Goal: Transaction & Acquisition: Purchase product/service

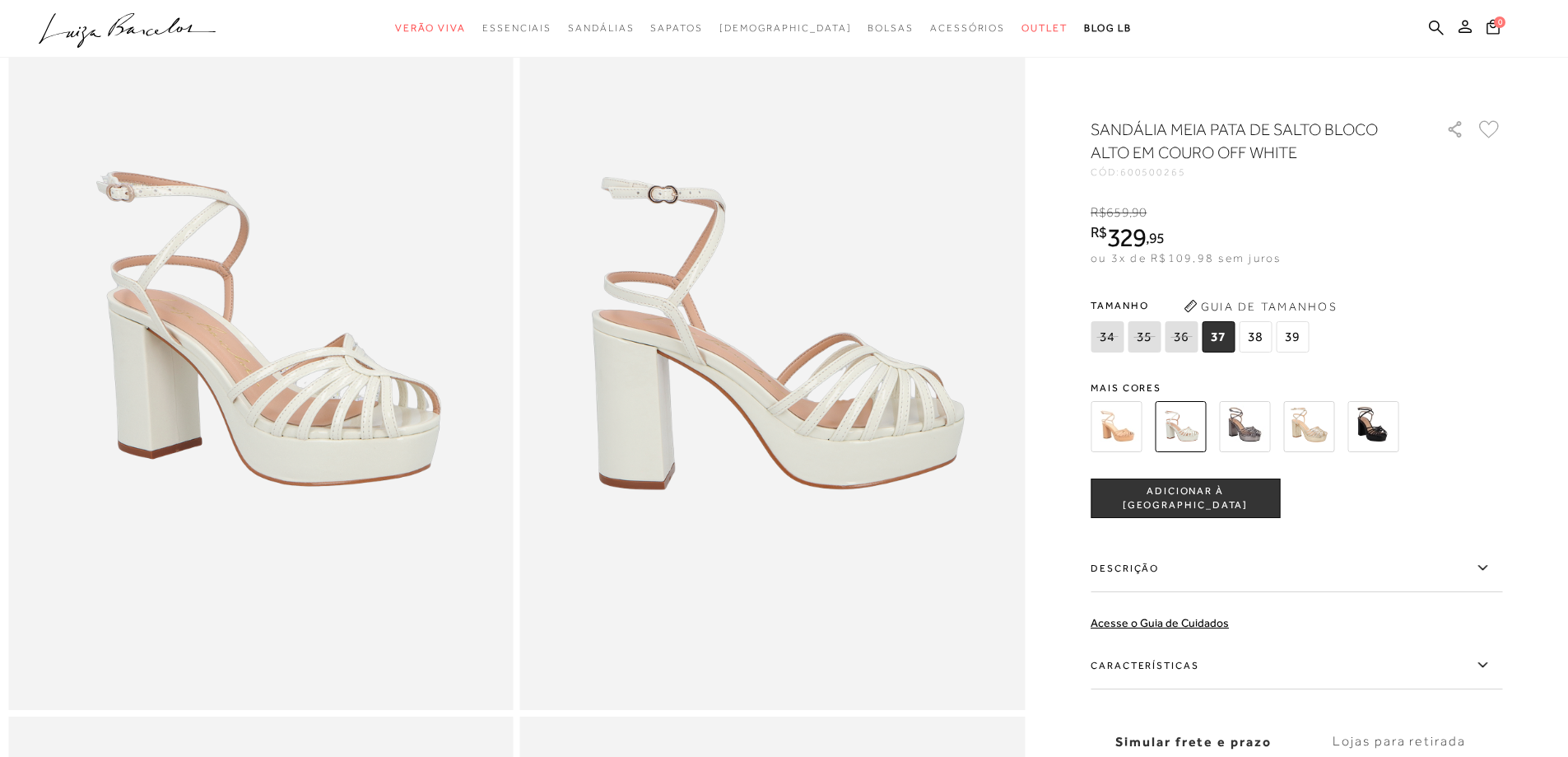
click at [1151, 338] on icon at bounding box center [1145, 336] width 23 height 21
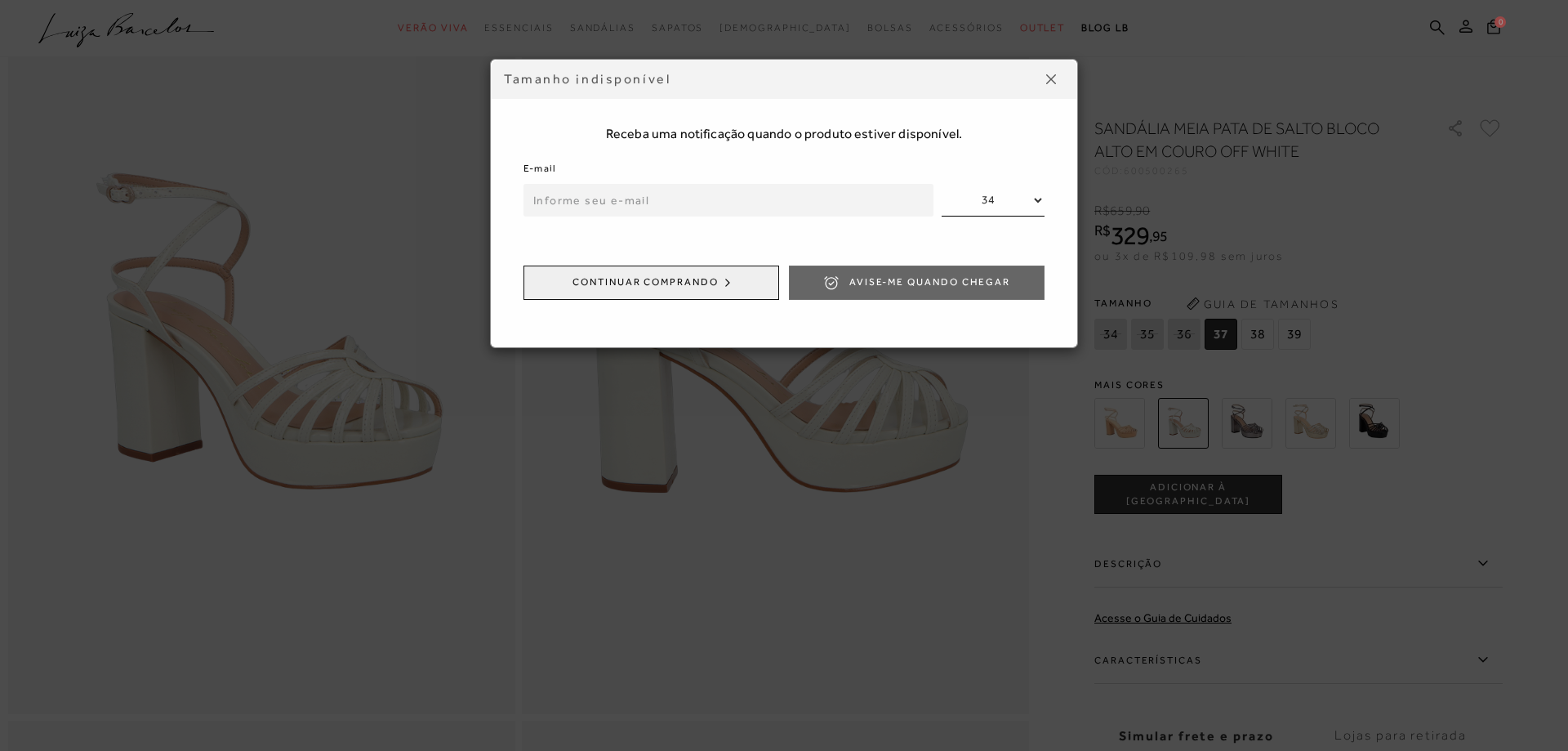
click at [1052, 77] on img at bounding box center [1051, 79] width 10 height 10
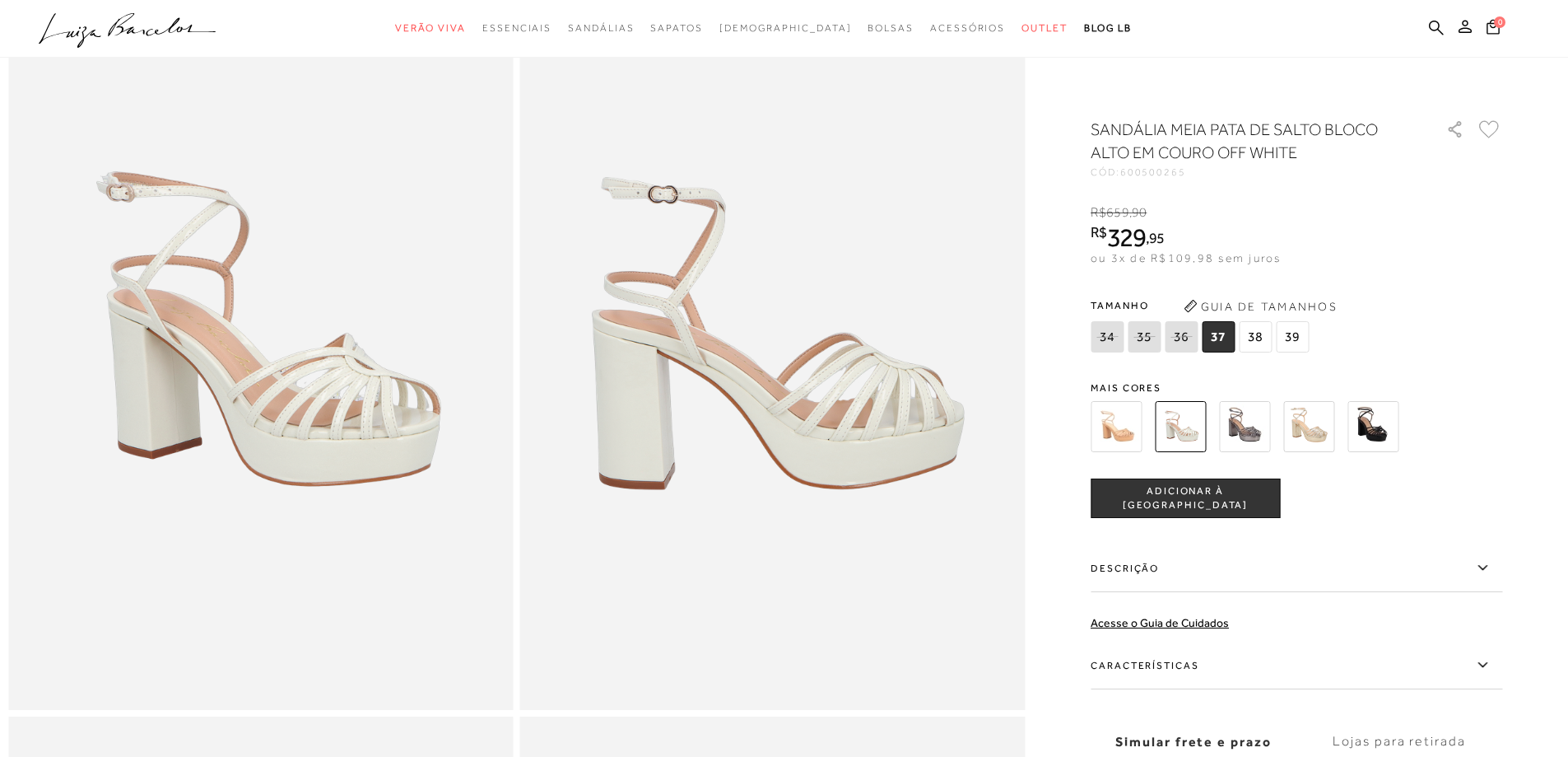
click at [1301, 432] on img at bounding box center [1309, 427] width 51 height 51
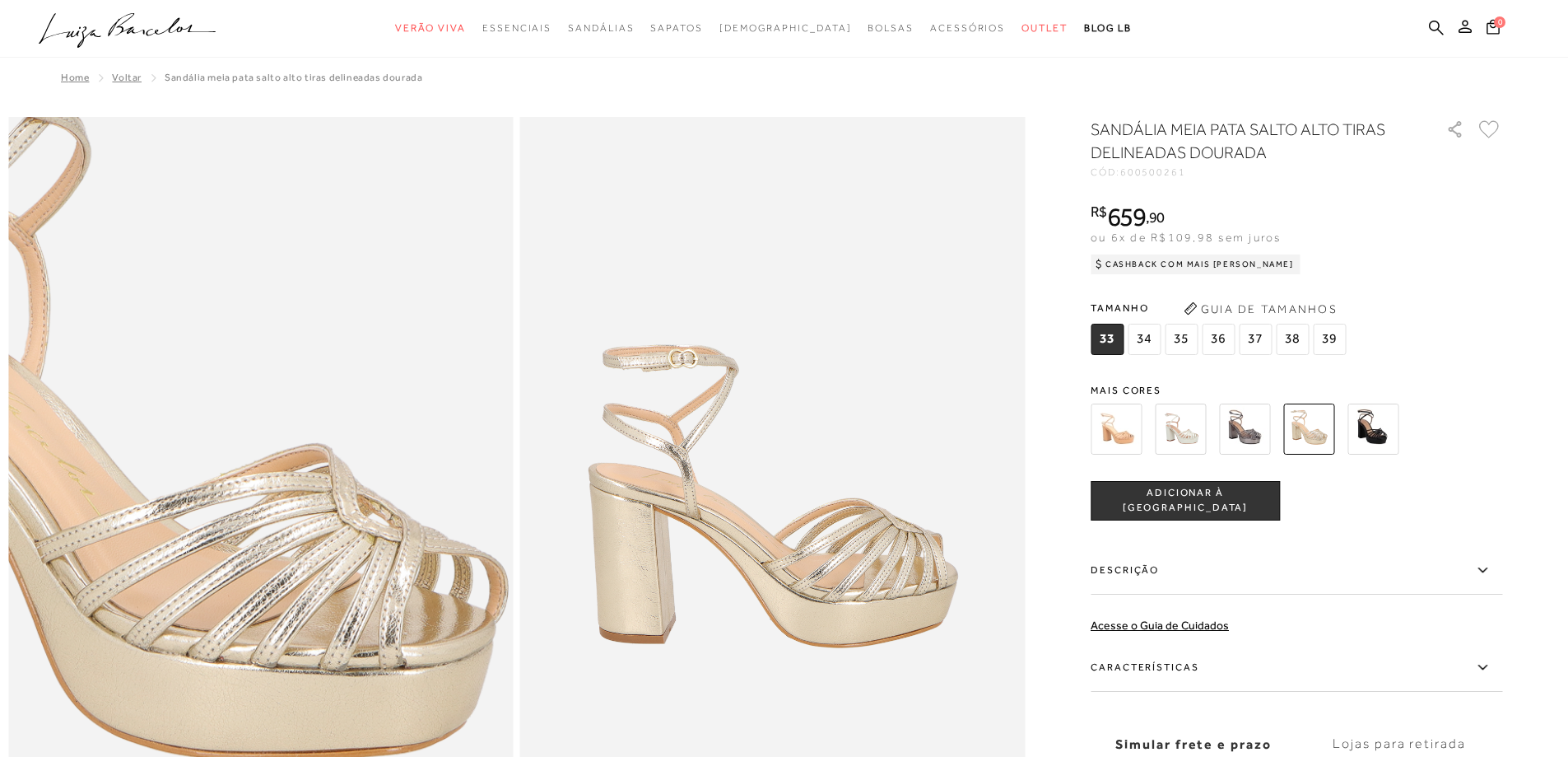
click at [385, 548] on img at bounding box center [135, 449] width 1010 height 1516
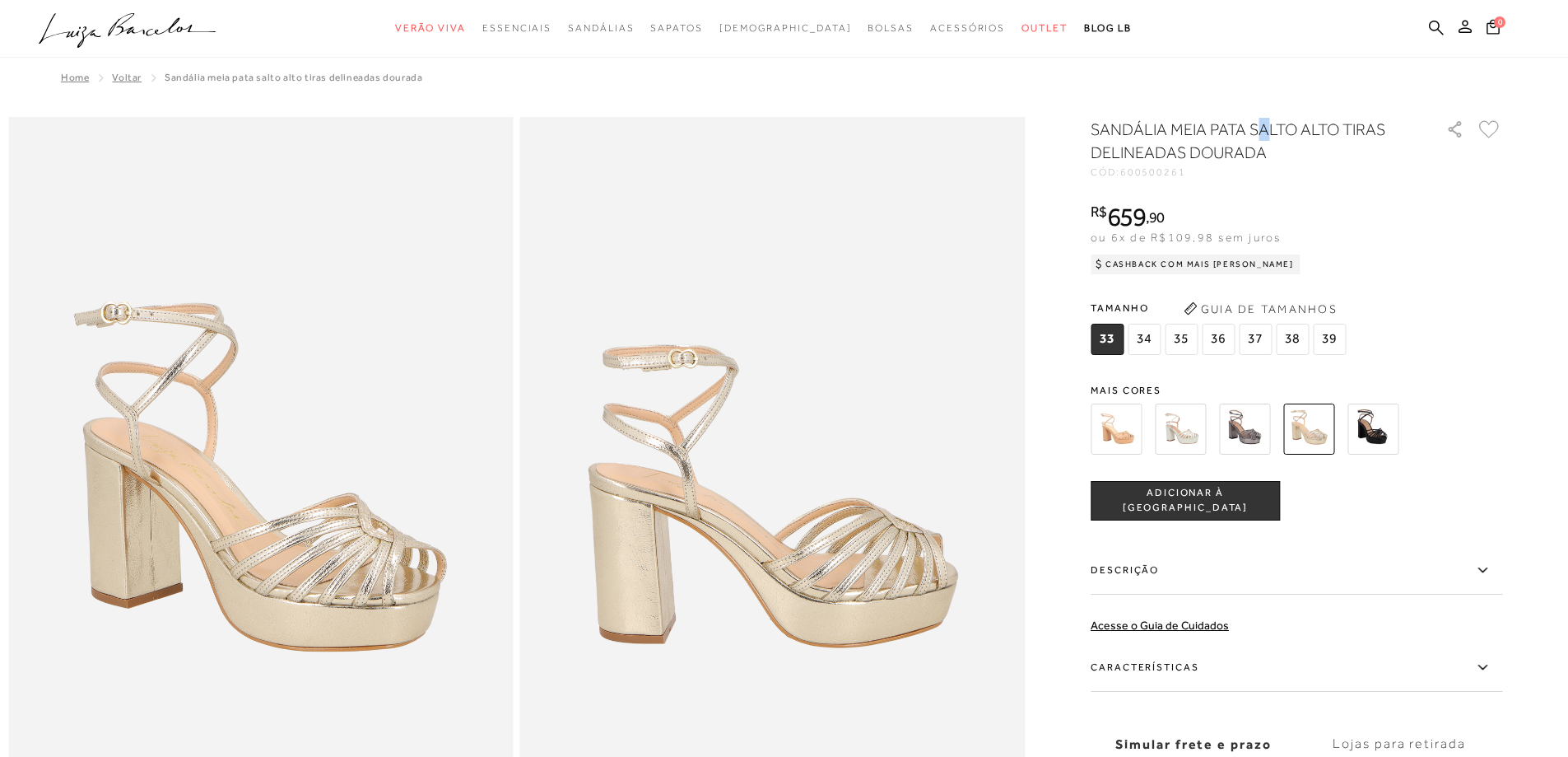
click at [1268, 132] on h1 "SANDÁLIA MEIA PATA SALTO ALTO TIRAS DELINEADAS DOURADA" at bounding box center [1245, 141] width 308 height 46
click at [1300, 128] on h1 "SANDÁLIA MEIA PATA SALTO ALTO TIRAS DELINEADAS DOURADA" at bounding box center [1245, 141] width 308 height 46
drag, startPoint x: 1157, startPoint y: 127, endPoint x: 1101, endPoint y: 131, distance: 56.1
click at [1101, 131] on h1 "SANDÁLIA MEIA PATA SALTO ALTO TIRAS DELINEADAS DOURADA" at bounding box center [1245, 141] width 308 height 46
drag, startPoint x: 1253, startPoint y: 126, endPoint x: 1101, endPoint y: 129, distance: 152.0
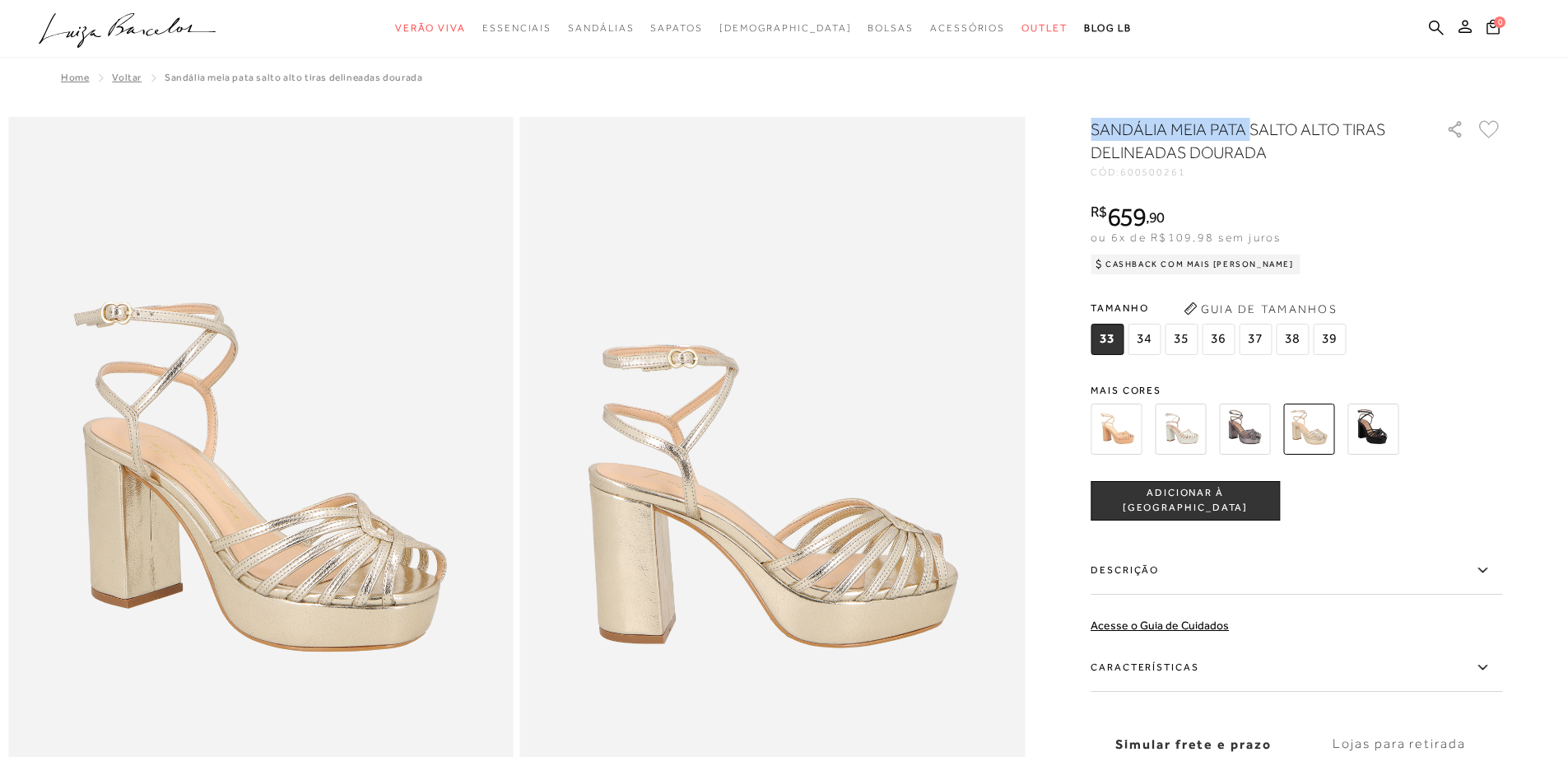
click at [1101, 129] on h1 "SANDÁLIA MEIA PATA SALTO ALTO TIRAS DELINEADAS DOURADA" at bounding box center [1245, 141] width 308 height 46
copy h1 "SANDÁLIA MEIA PATA"
click at [1430, 22] on icon at bounding box center [1436, 27] width 15 height 15
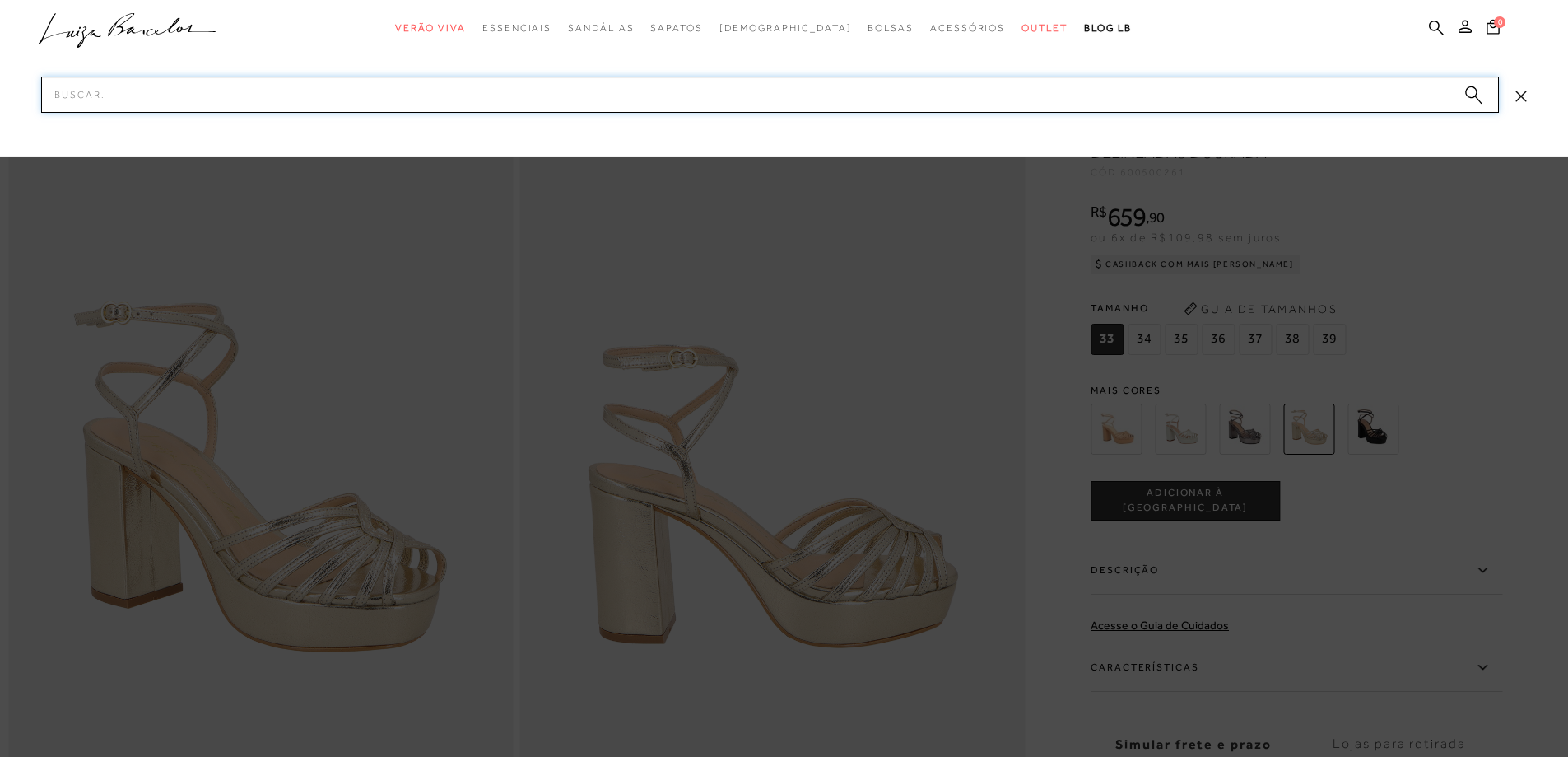
click at [1032, 100] on input "Pesquisar" at bounding box center [770, 95] width 1458 height 36
paste input "SANDÁLIA MEIA PATA"
type input "SANDÁLIA MEIA PATA"
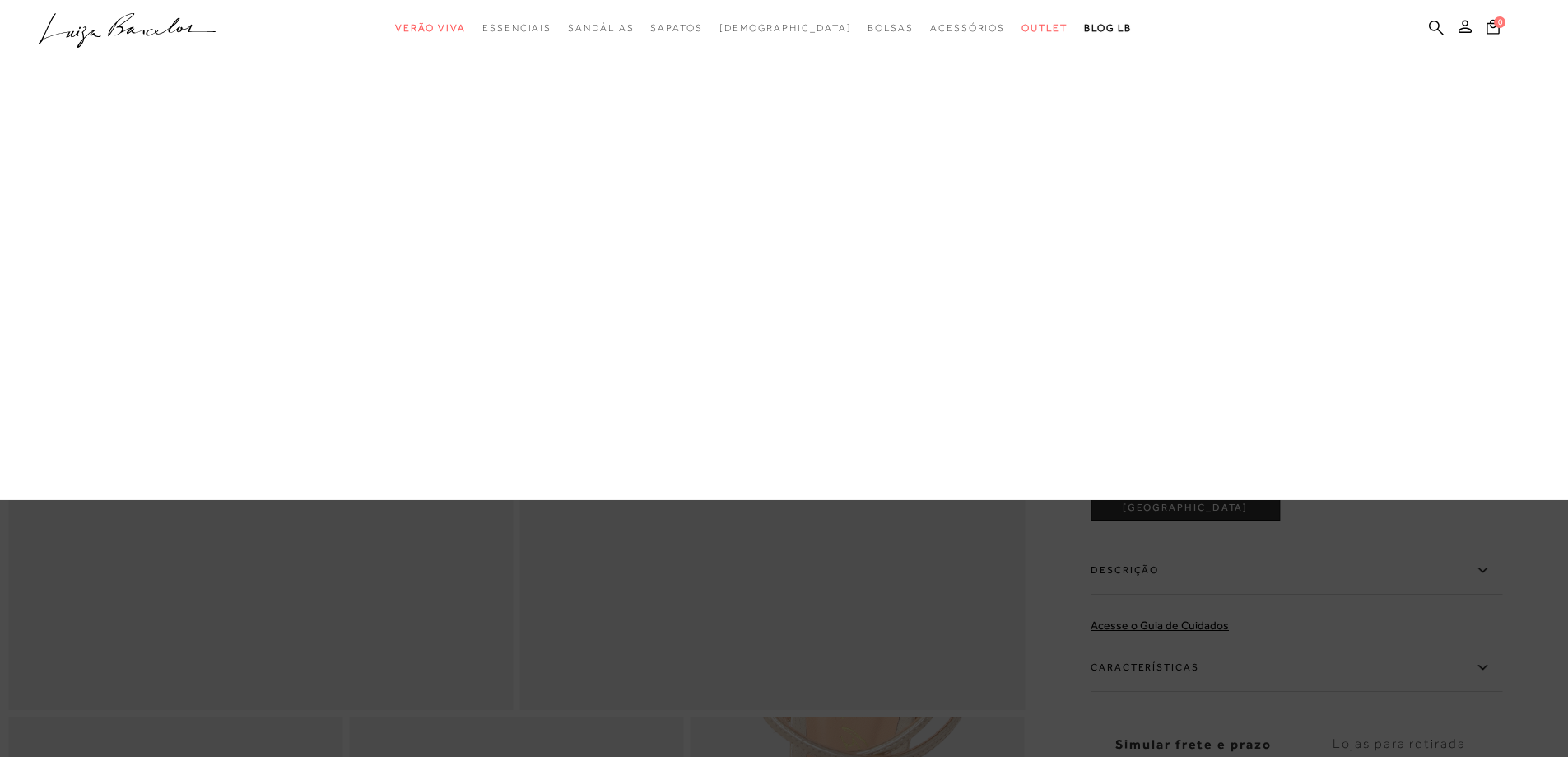
scroll to position [165, 0]
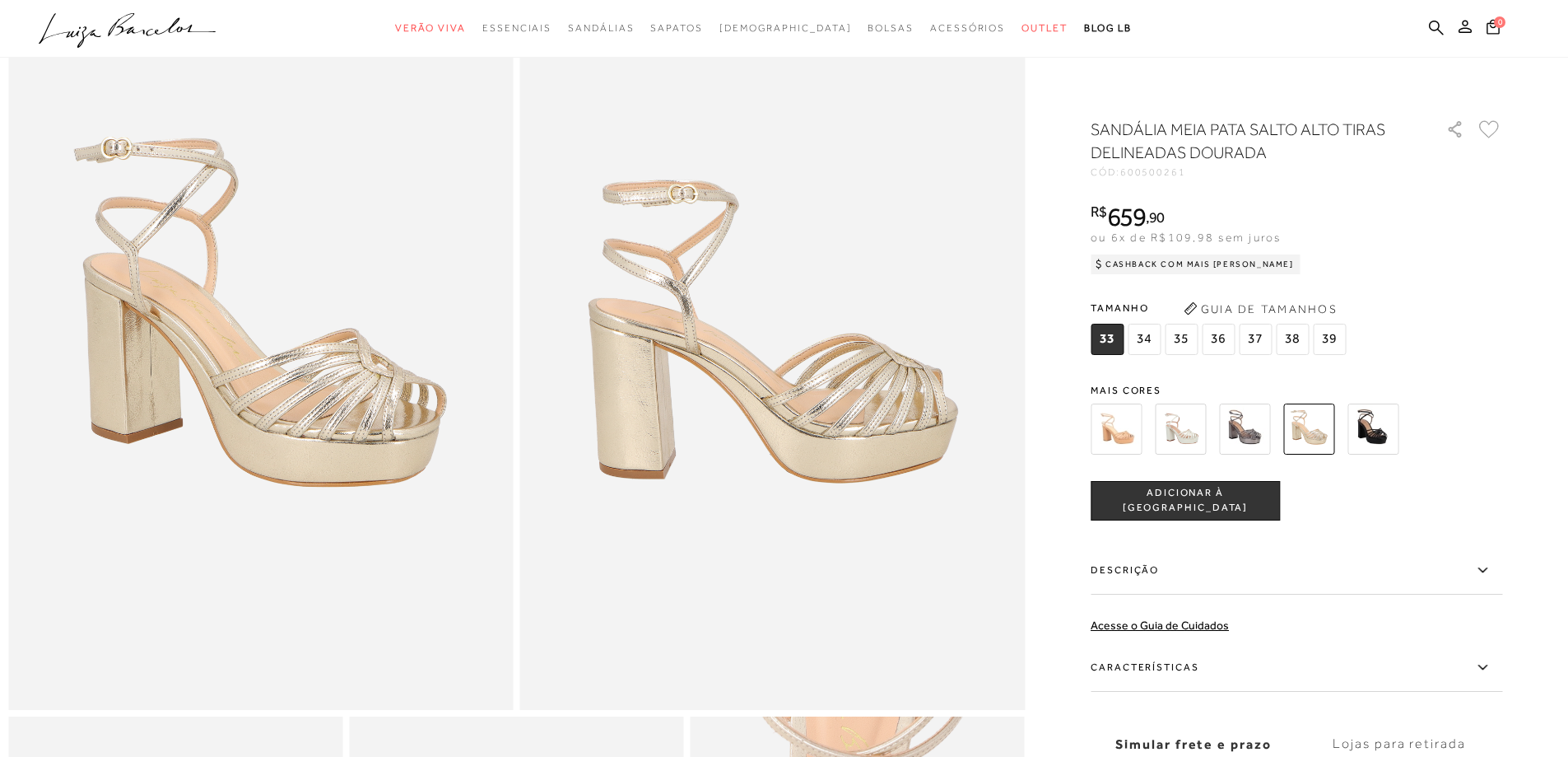
click at [1428, 26] on ul ".a{fill-rule:evenodd;} Verão Viva Em alta Favoritos das Influenciadoras Apostas…" at bounding box center [772, 28] width 1466 height 31
click at [1434, 26] on icon at bounding box center [1436, 27] width 15 height 16
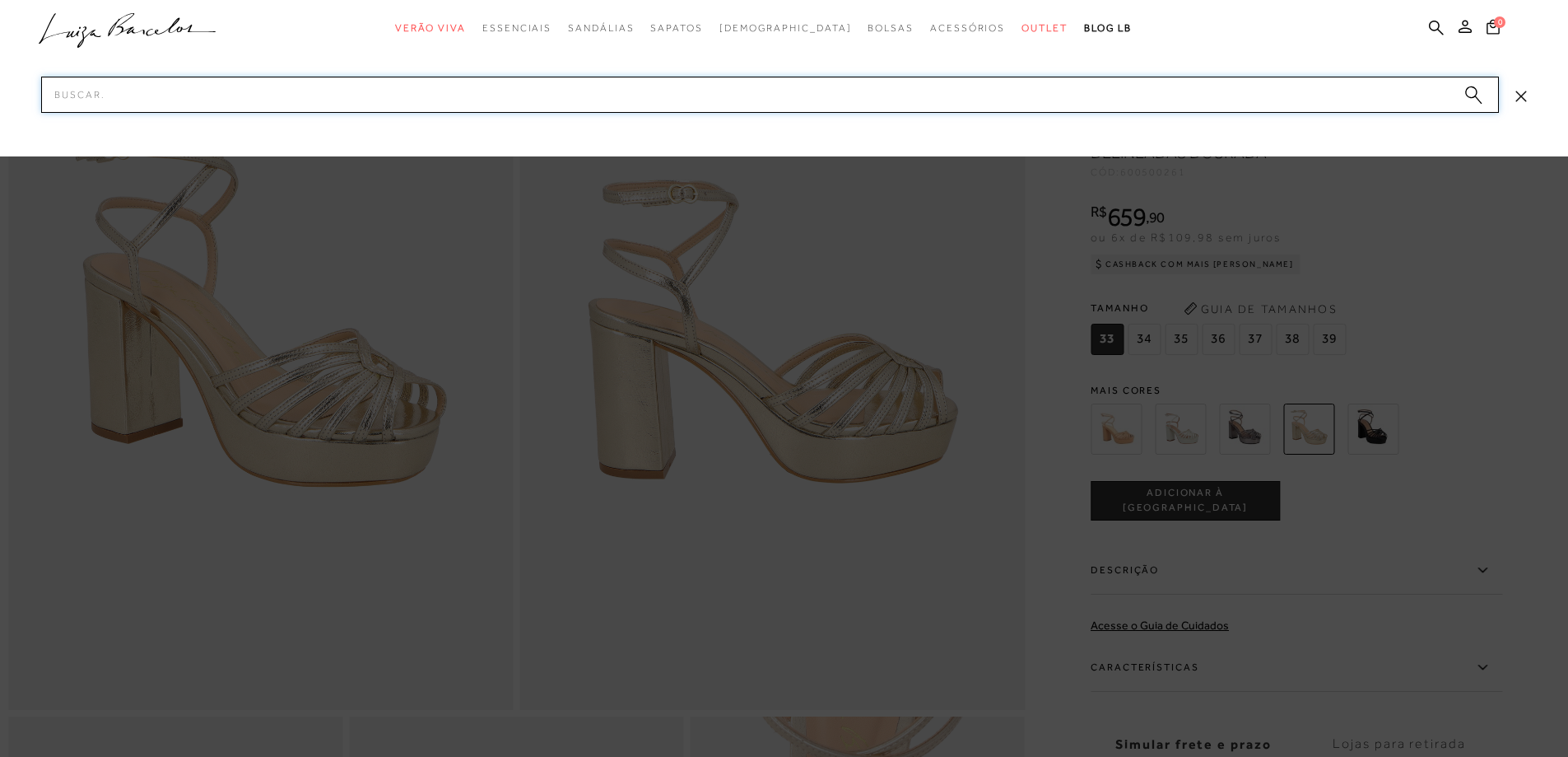
click at [626, 104] on input "Pesquisar" at bounding box center [770, 95] width 1458 height 36
paste input "SANDÁLIA MEIA PATA"
type input "SANDÁLIA MEIA PATA"
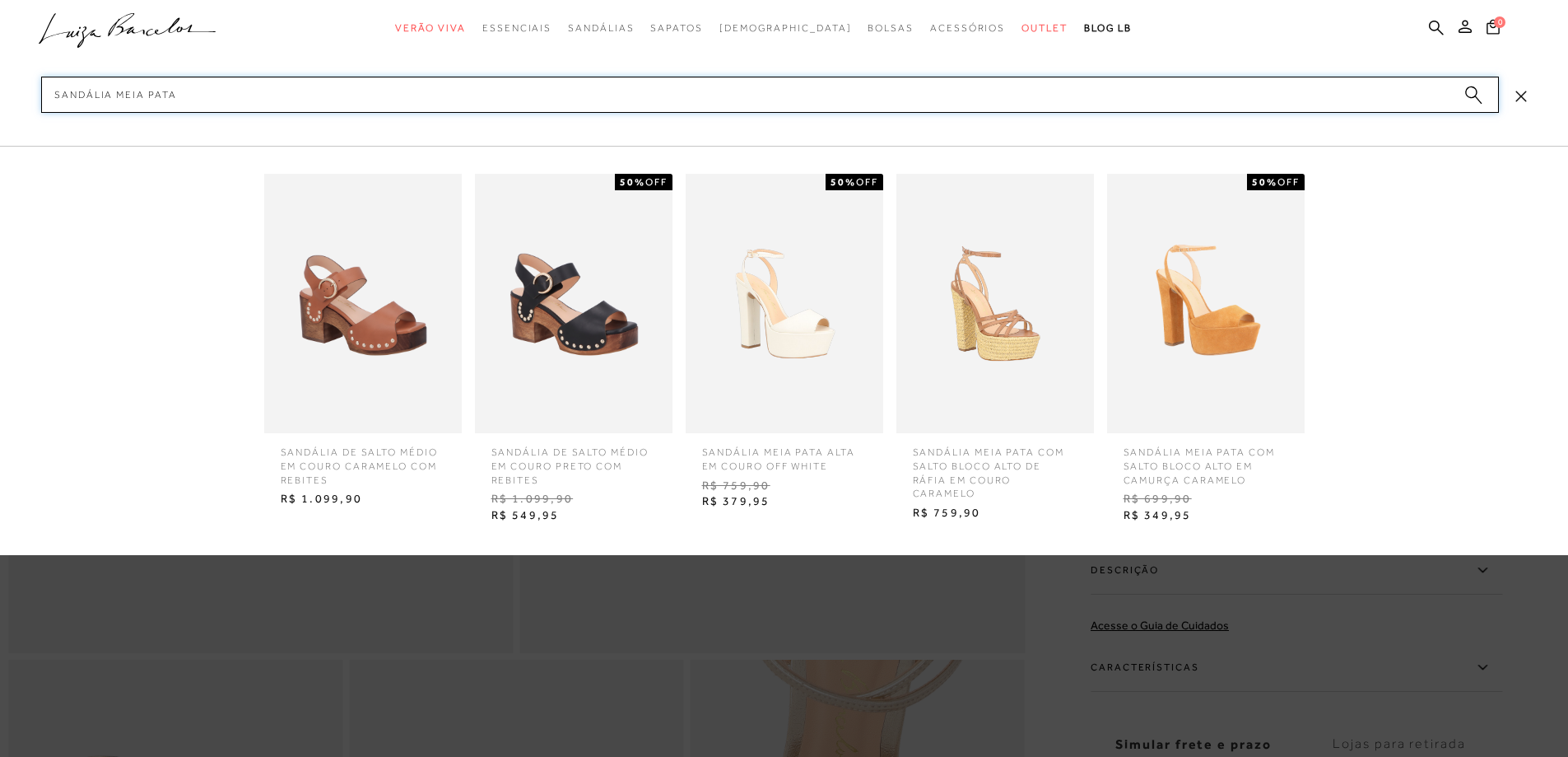
scroll to position [82, 0]
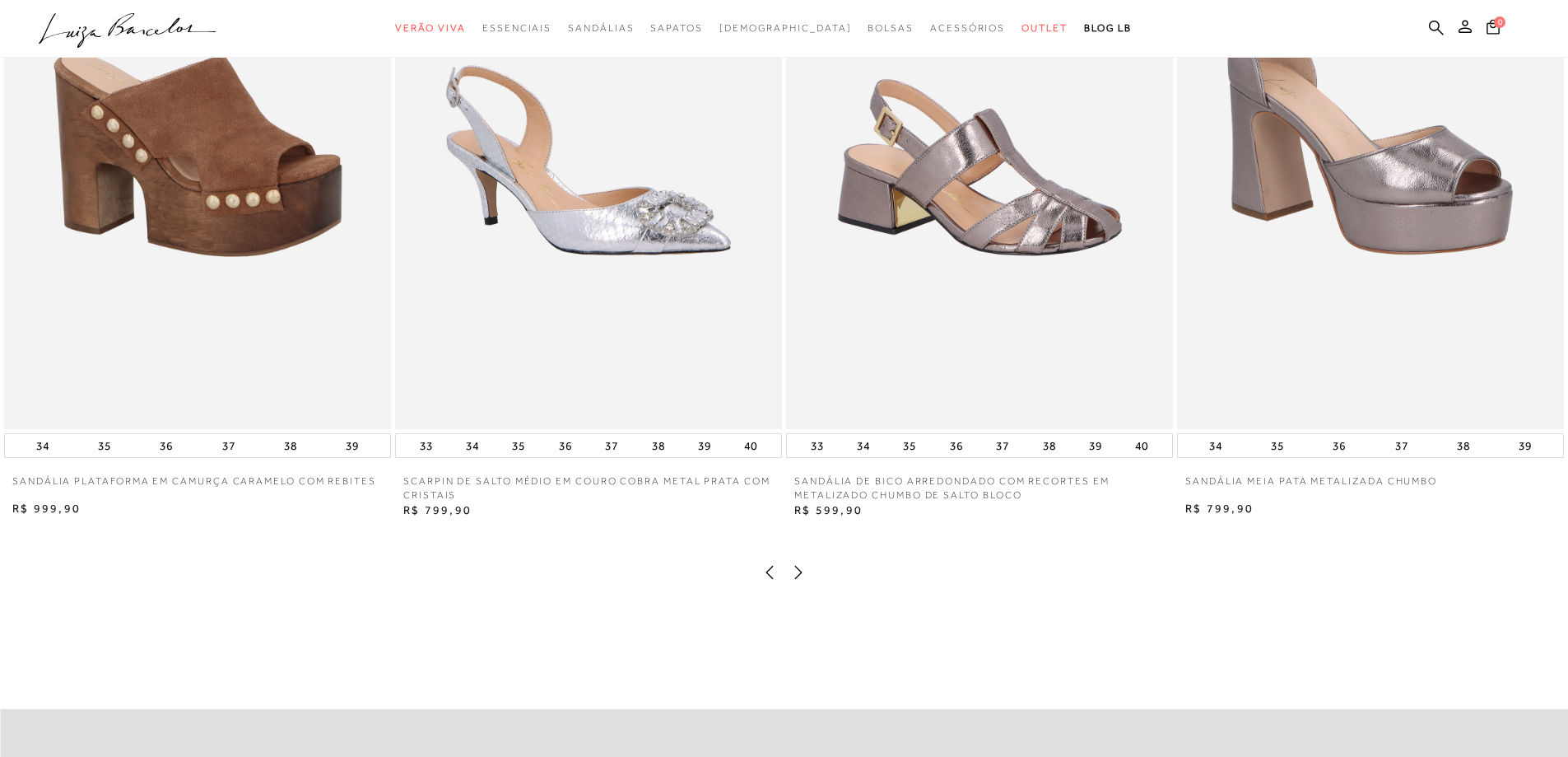
scroll to position [2553, 0]
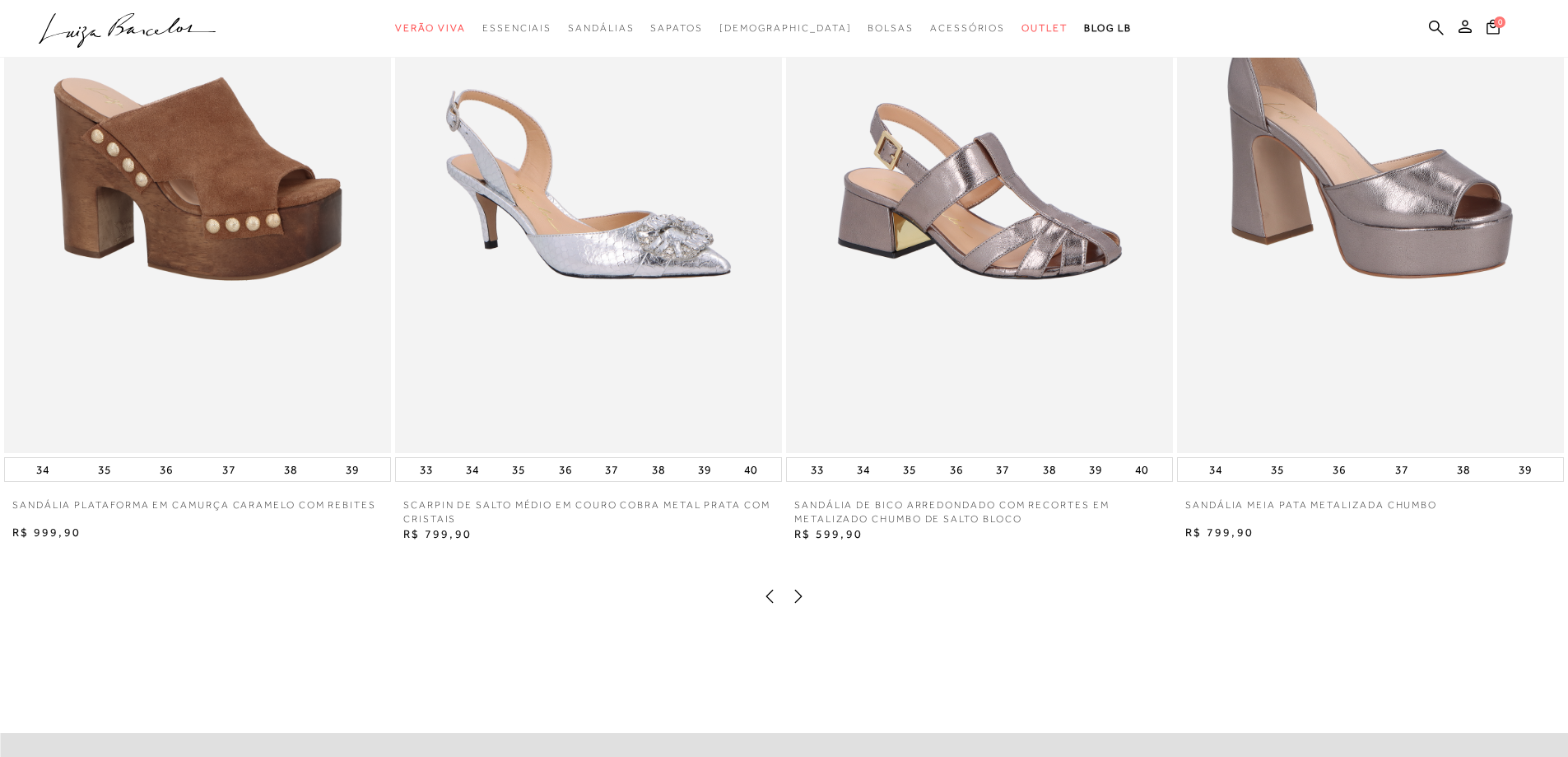
click at [799, 602] on icon at bounding box center [799, 595] width 7 height 13
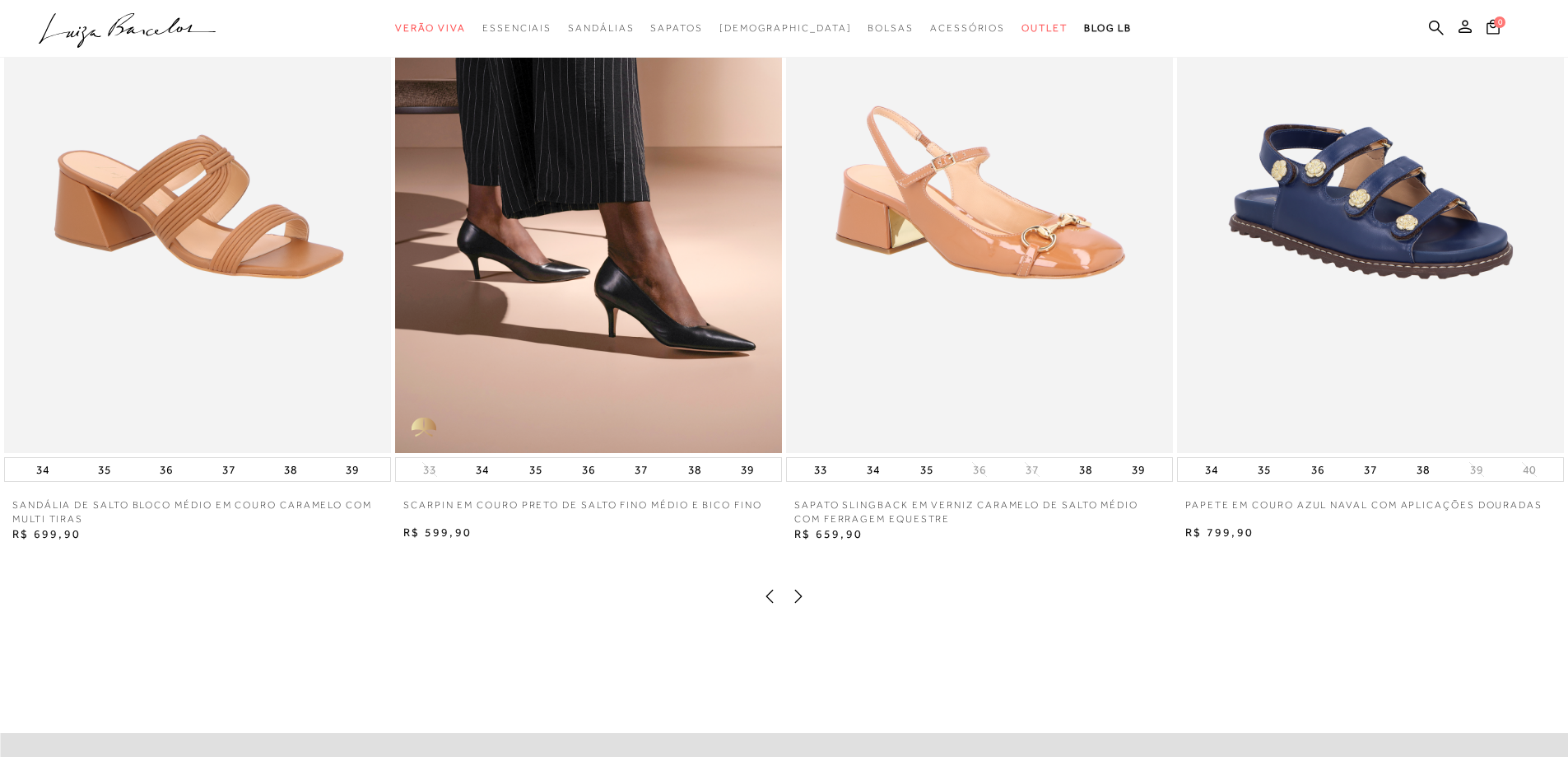
click at [799, 604] on icon at bounding box center [799, 596] width 17 height 17
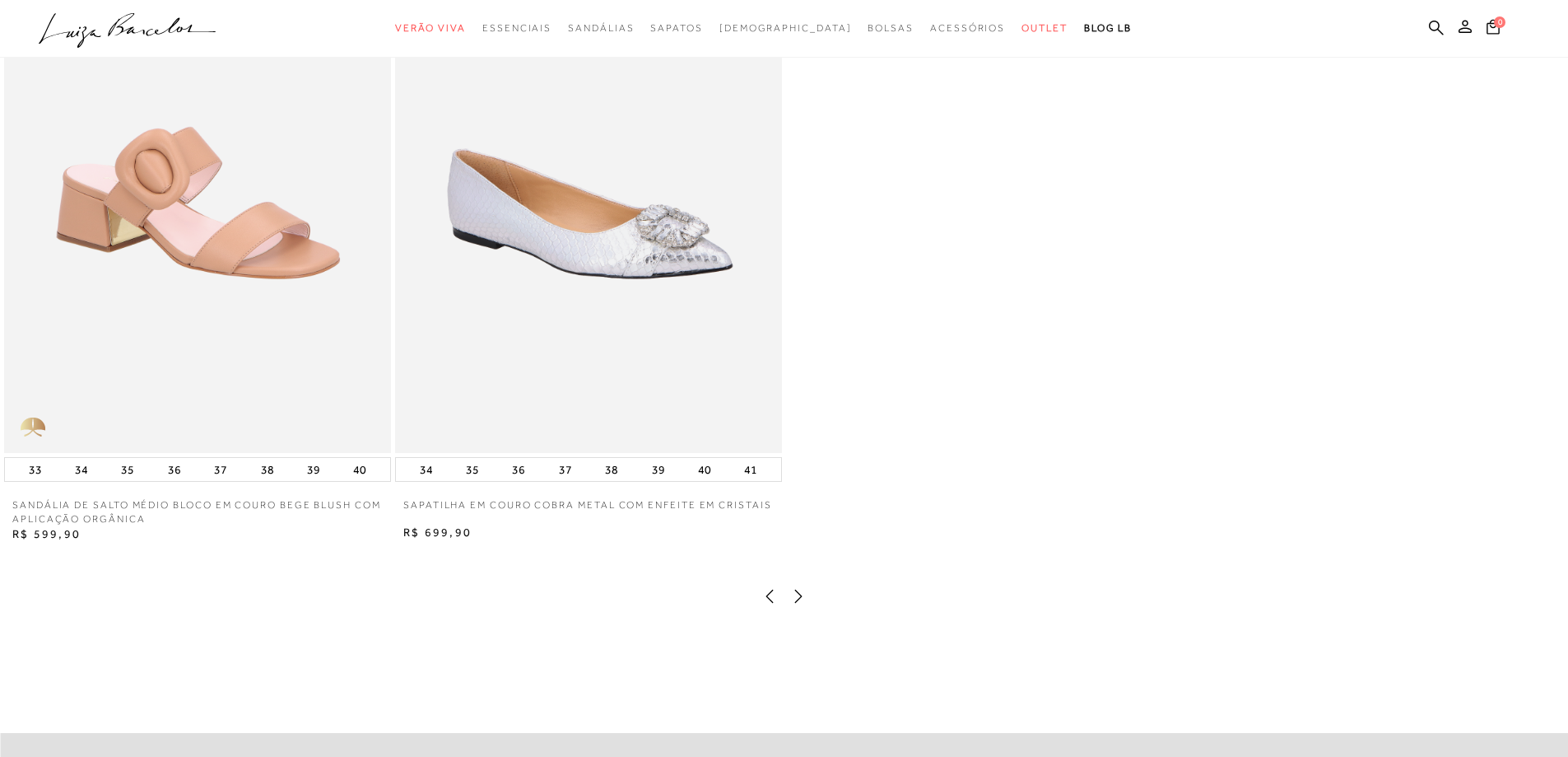
click at [799, 604] on icon at bounding box center [799, 596] width 17 height 17
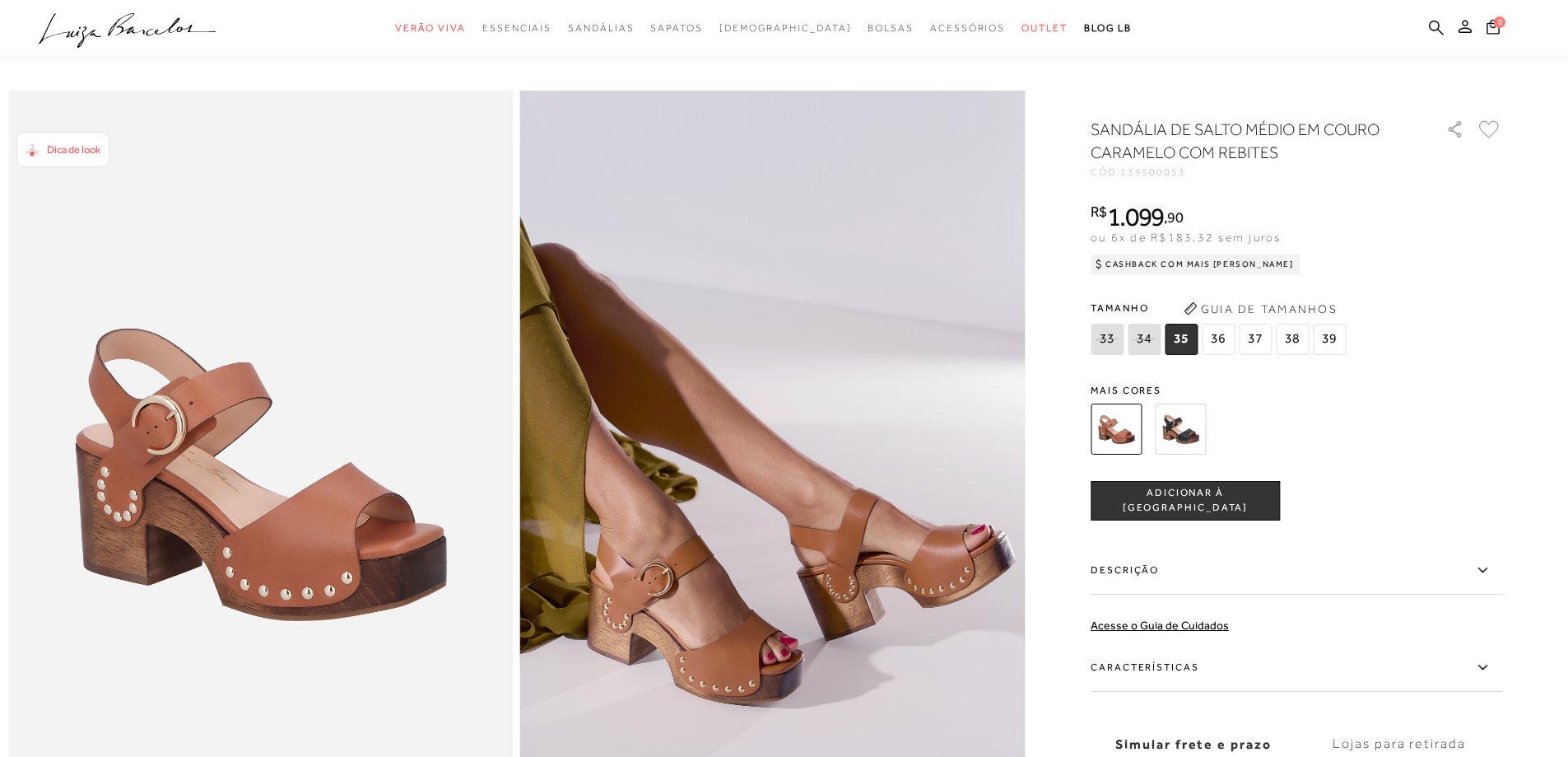
scroll to position [0, 0]
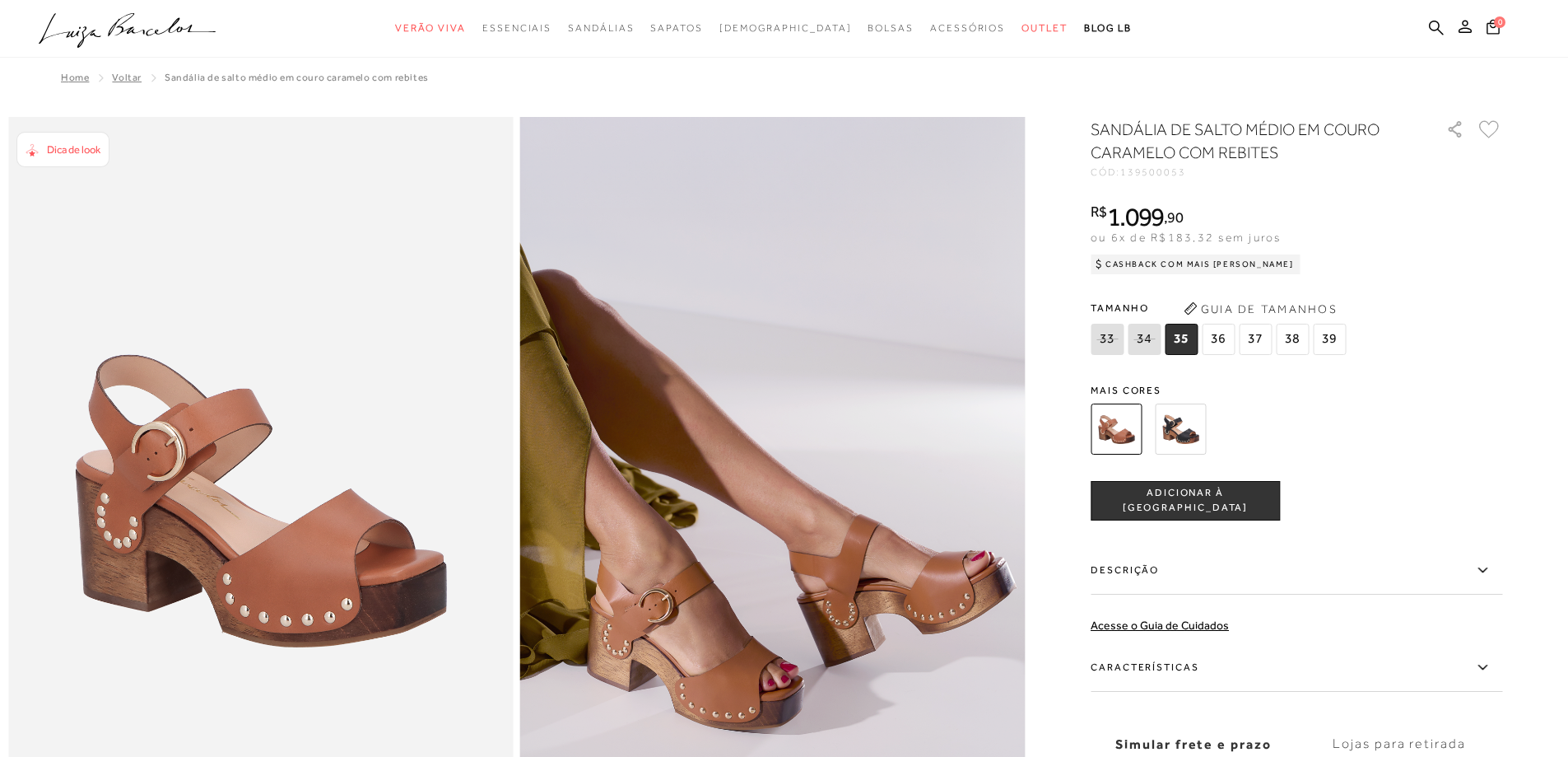
click at [157, 23] on icon ".a{fill-rule:evenodd;}" at bounding box center [128, 31] width 178 height 35
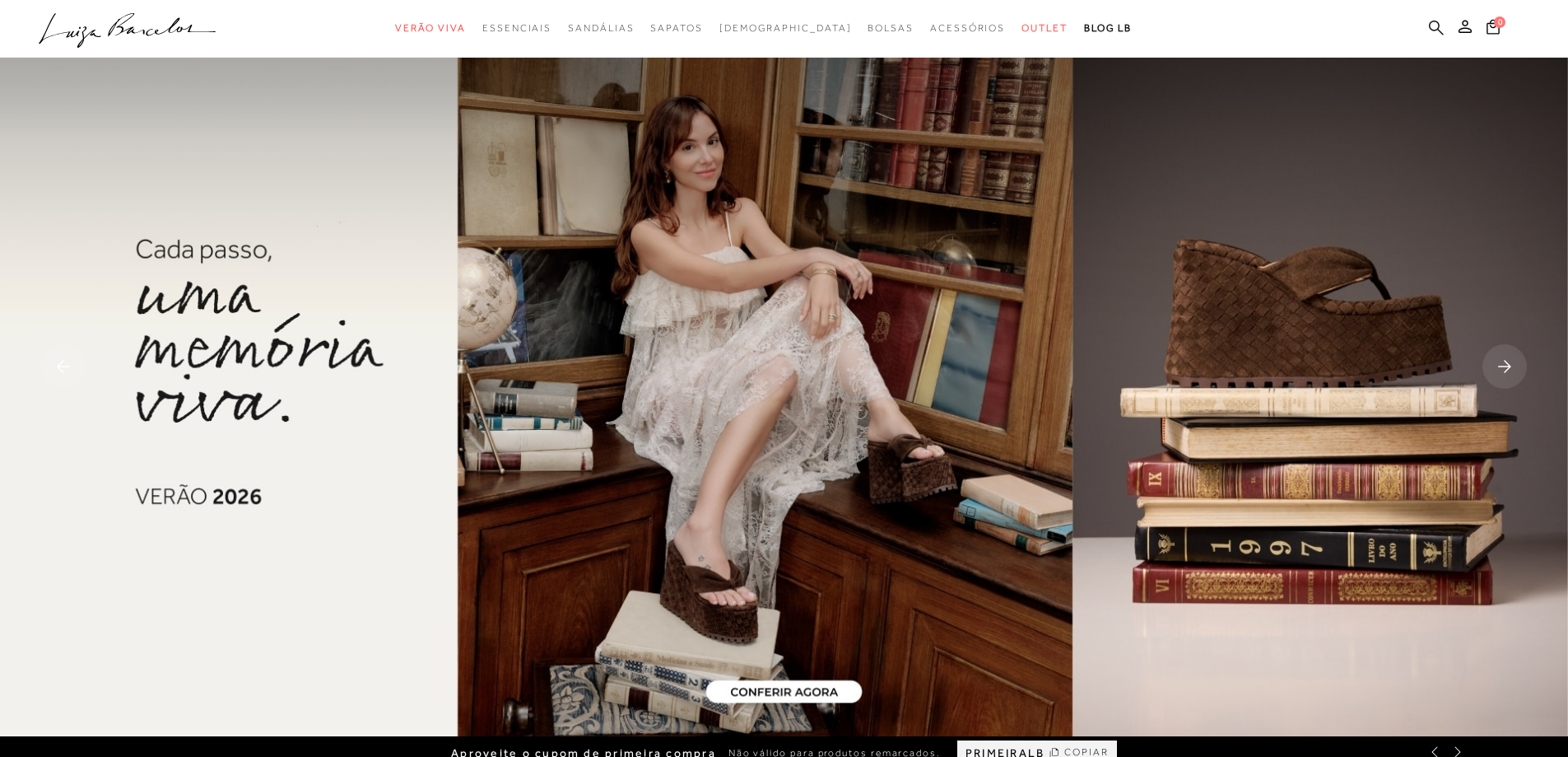
click at [1432, 27] on icon at bounding box center [1436, 27] width 15 height 16
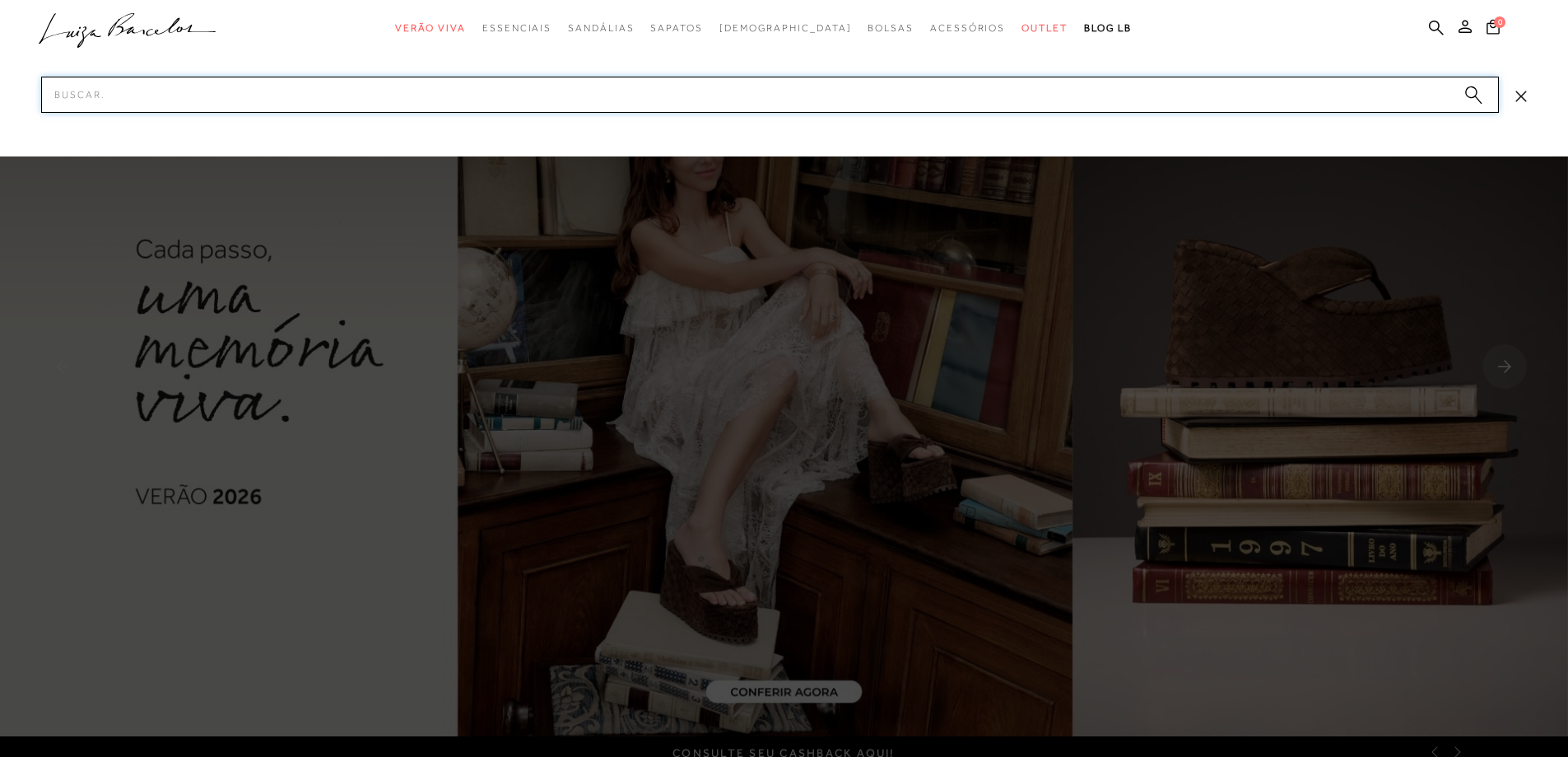
drag, startPoint x: 873, startPoint y: 104, endPoint x: 864, endPoint y: 99, distance: 10.3
click at [873, 105] on input "Pesquisar" at bounding box center [770, 95] width 1458 height 36
click at [864, 97] on input "Pesquisar" at bounding box center [770, 95] width 1458 height 36
paste input "SANDÁLIA MEIA PATA"
type input "SANDÁLIA MEIA PATA"
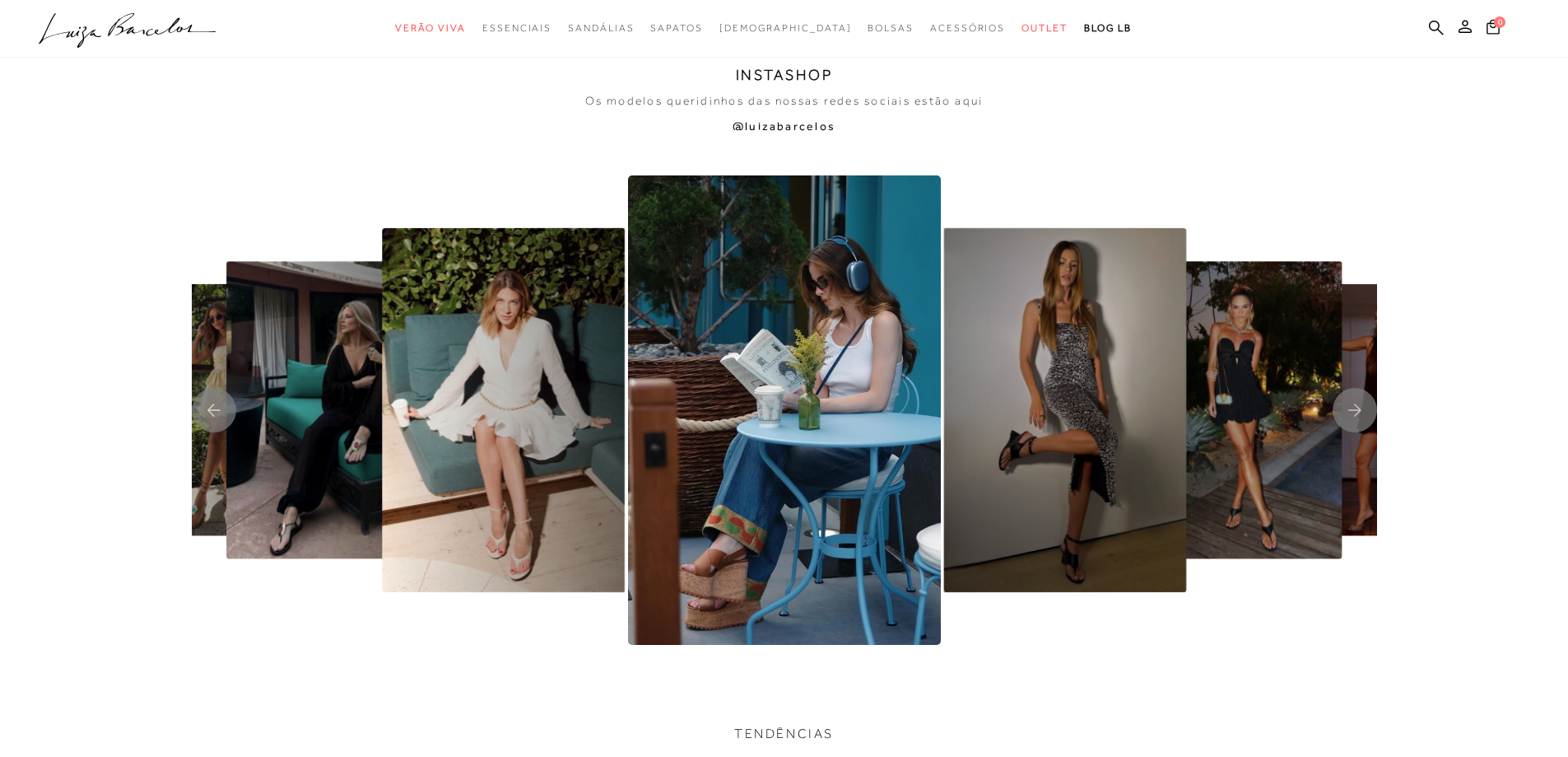
scroll to position [3953, 0]
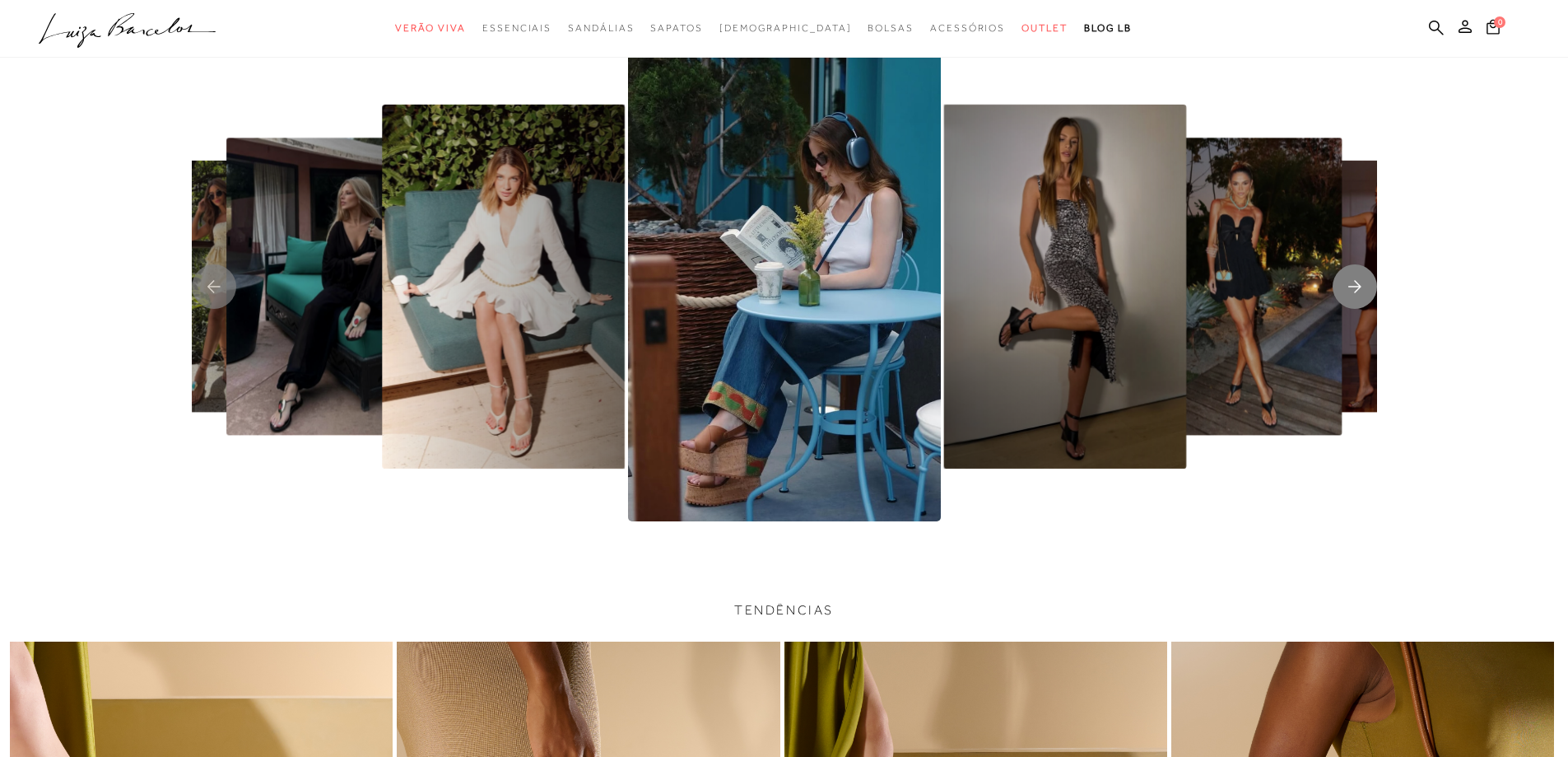
click at [1360, 288] on icon "Next slide" at bounding box center [1355, 286] width 13 height 12
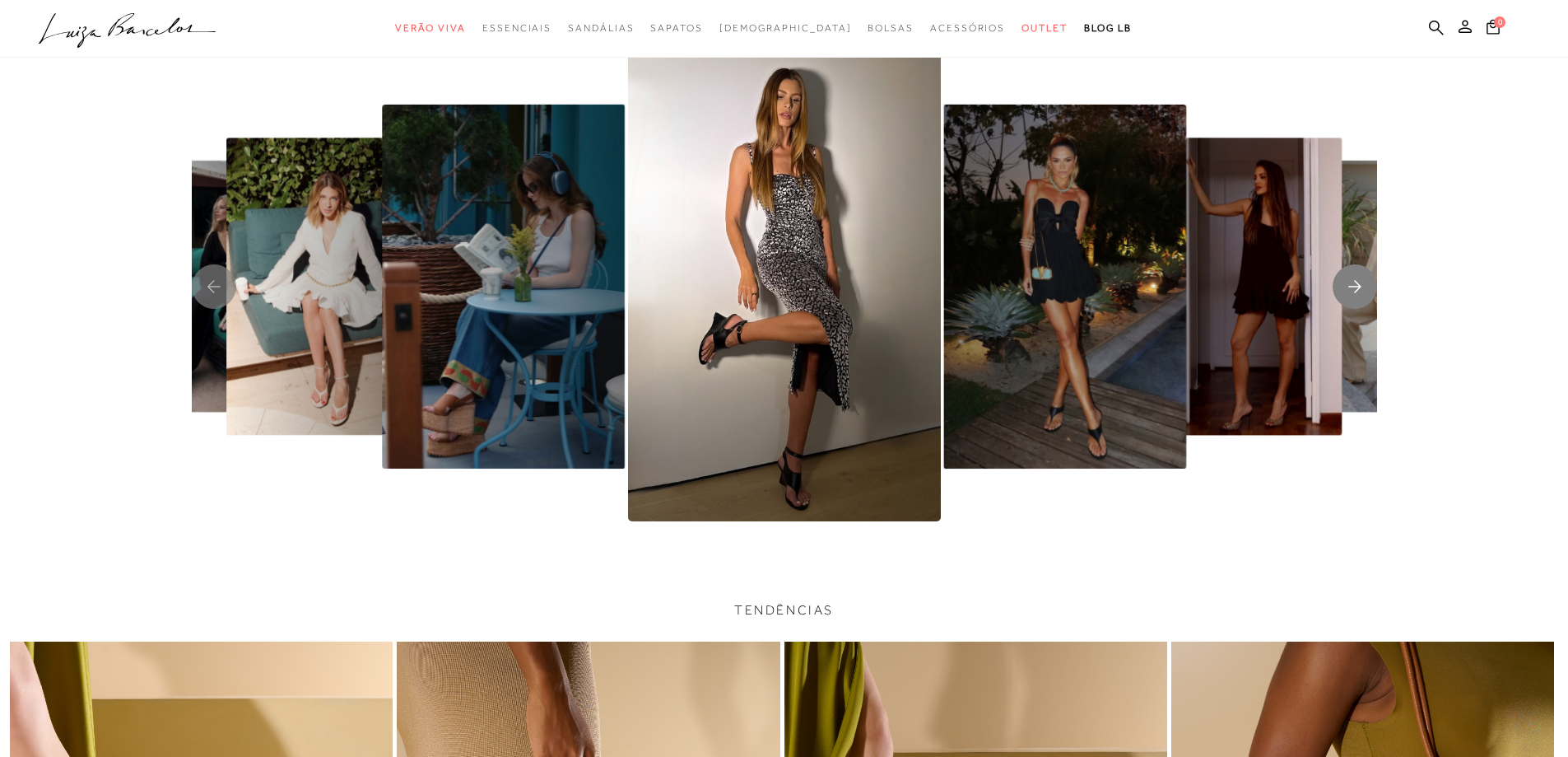
click at [1360, 288] on icon "Next slide" at bounding box center [1355, 286] width 13 height 12
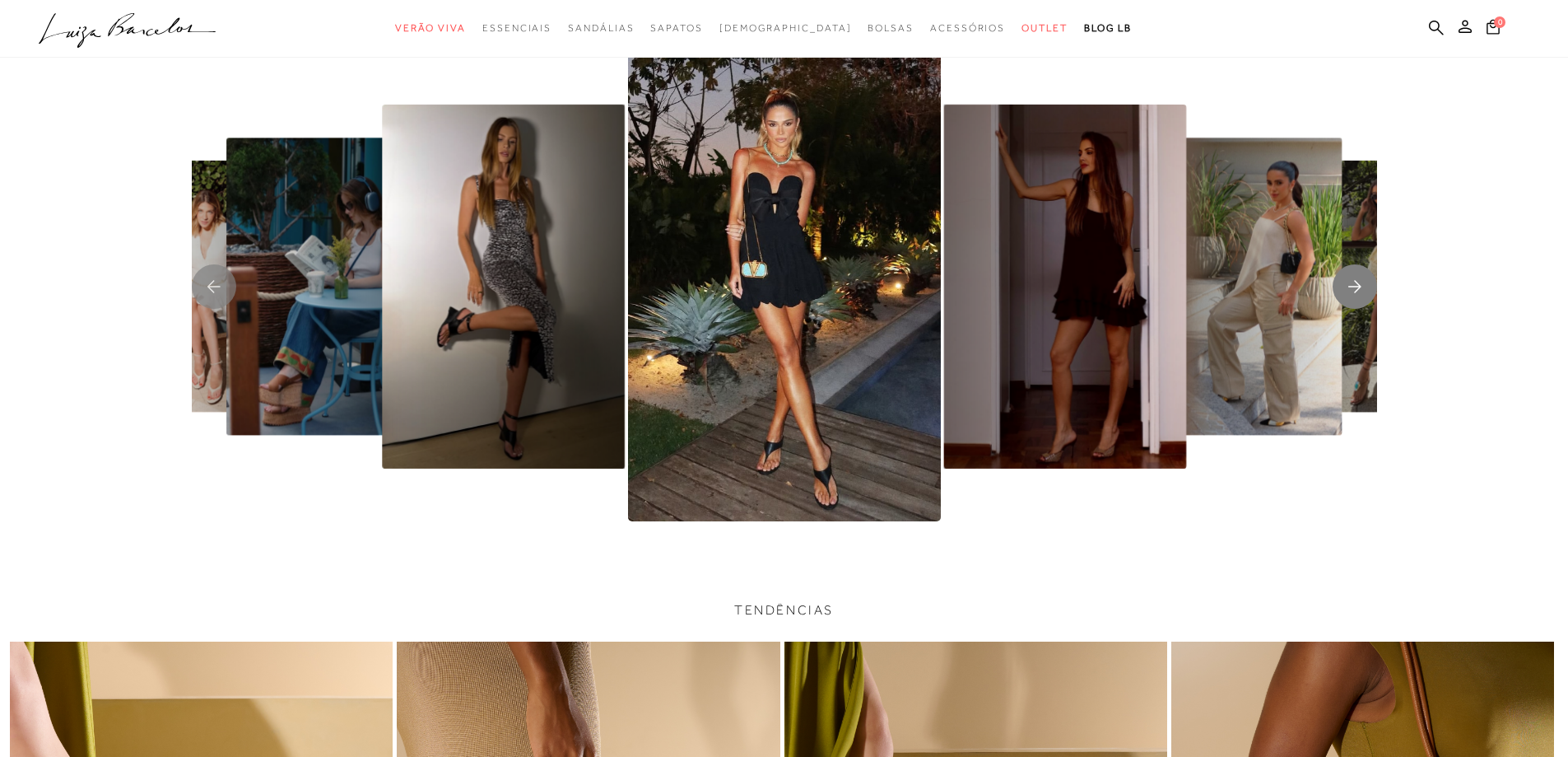
click at [1360, 288] on icon "Next slide" at bounding box center [1355, 286] width 13 height 12
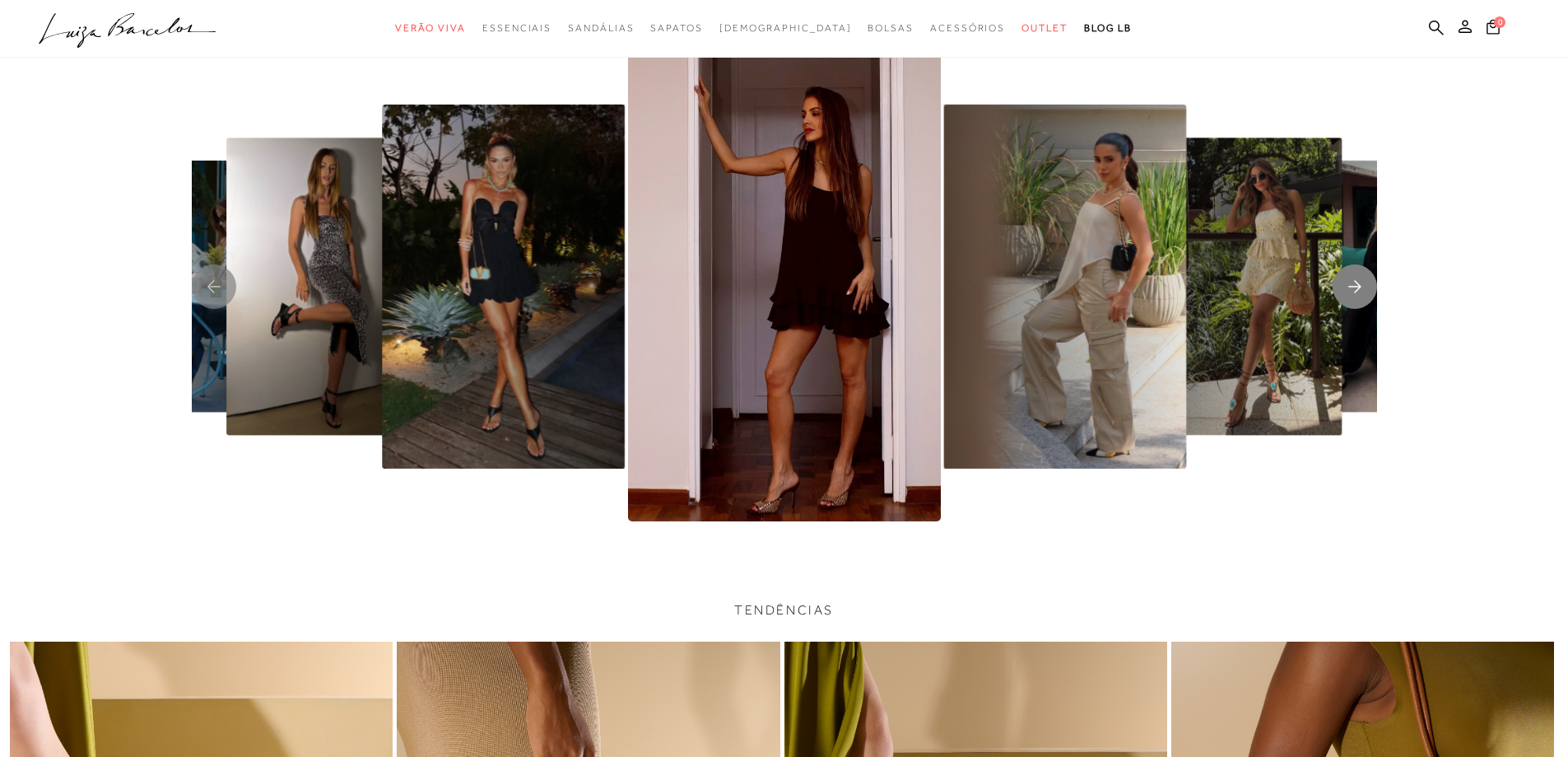
click at [1360, 288] on icon "Next slide" at bounding box center [1355, 286] width 13 height 12
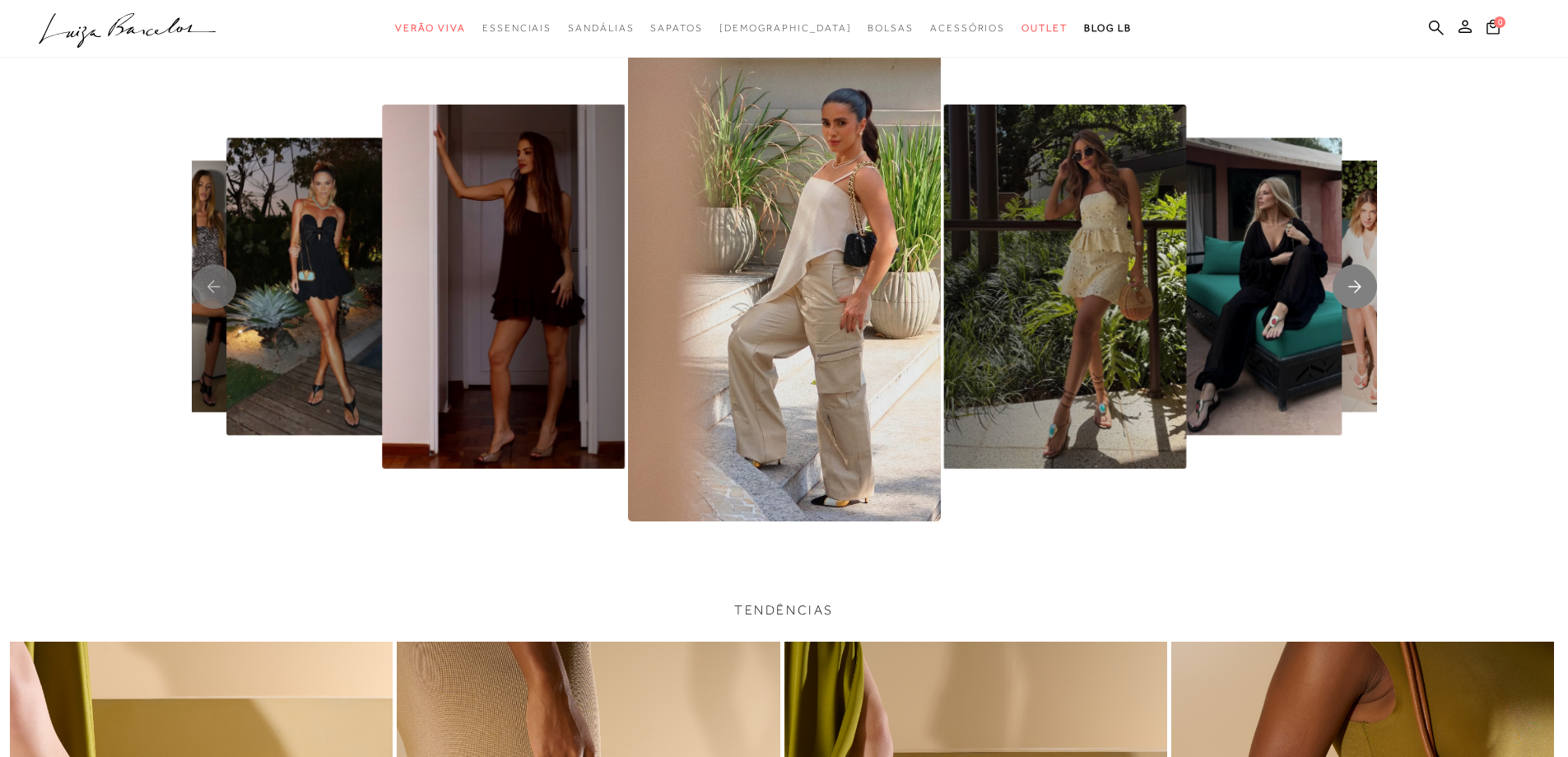
click at [1360, 288] on icon "Next slide" at bounding box center [1355, 286] width 13 height 12
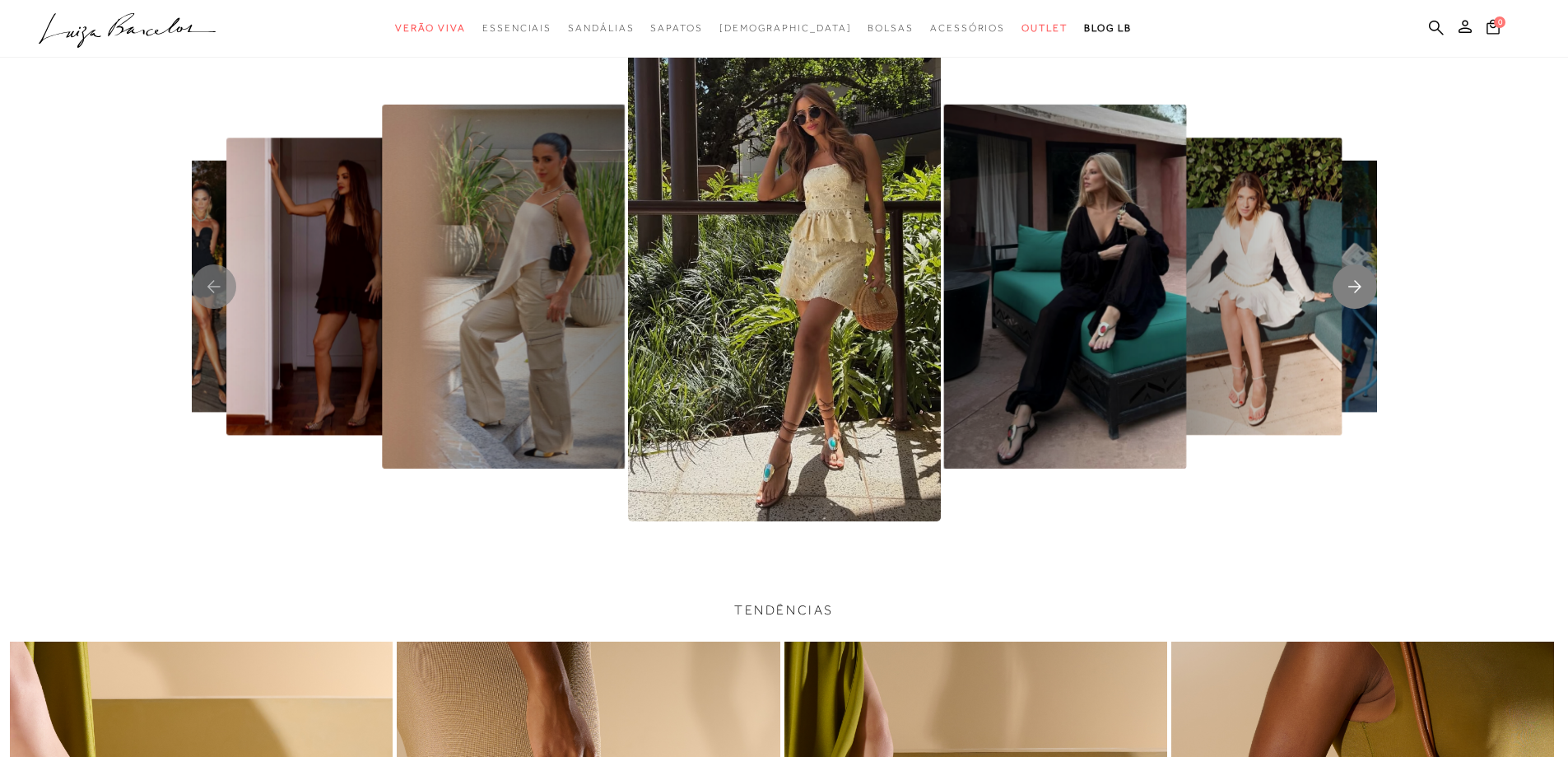
click at [1360, 288] on icon "Next slide" at bounding box center [1355, 286] width 13 height 12
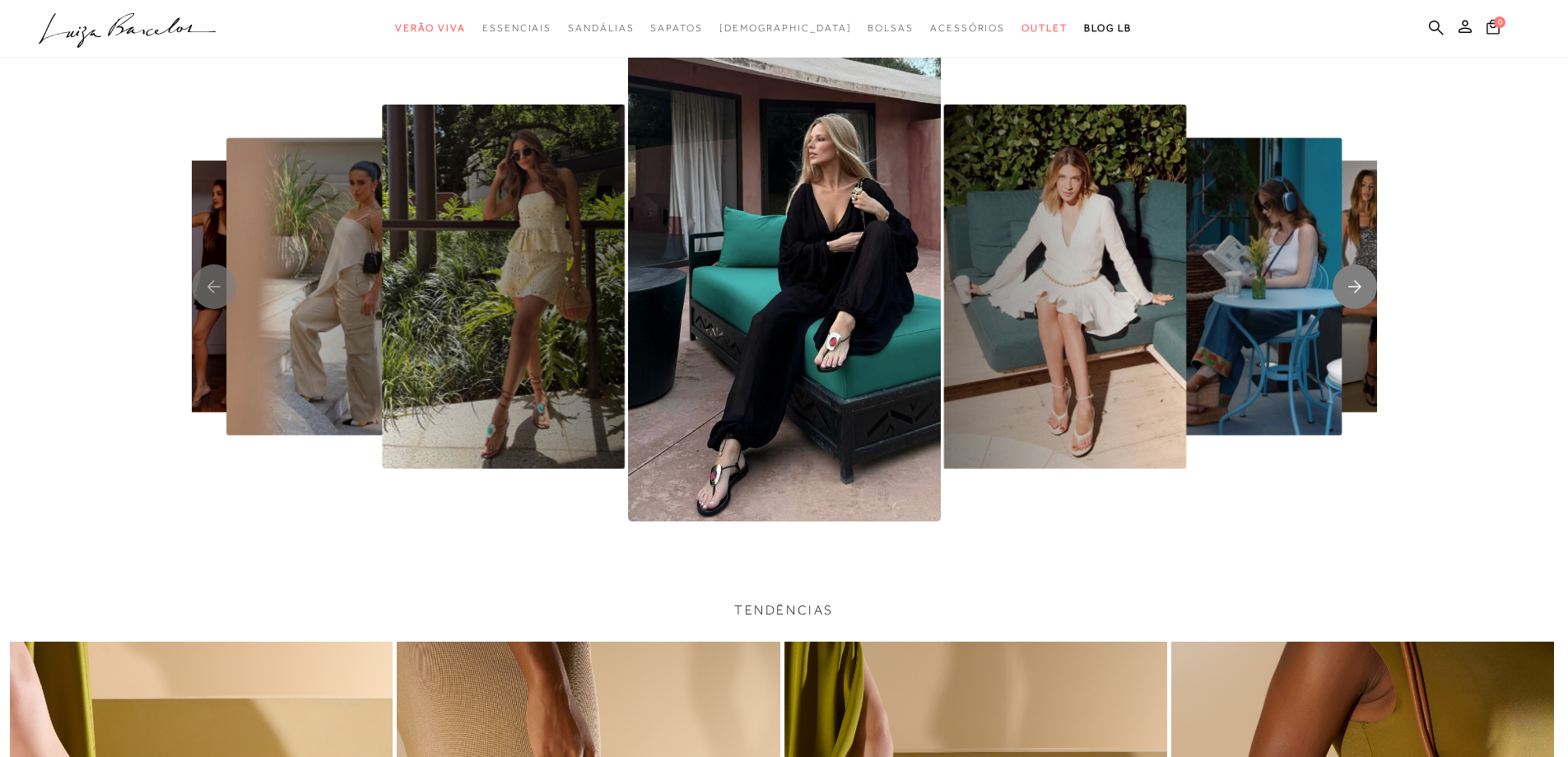
click at [1360, 288] on icon "Next slide" at bounding box center [1355, 286] width 13 height 12
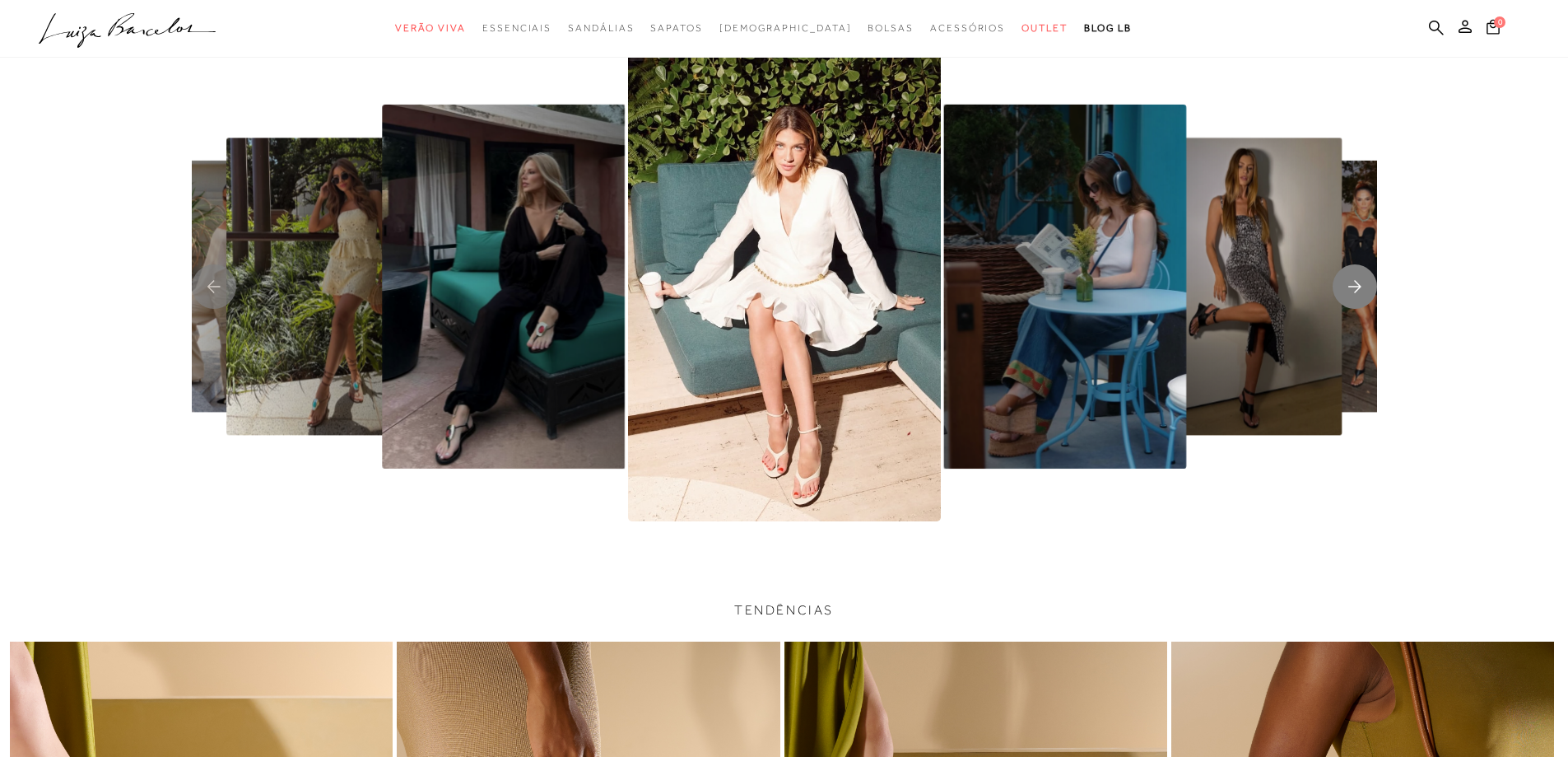
click at [1360, 288] on icon "Next slide" at bounding box center [1355, 286] width 13 height 12
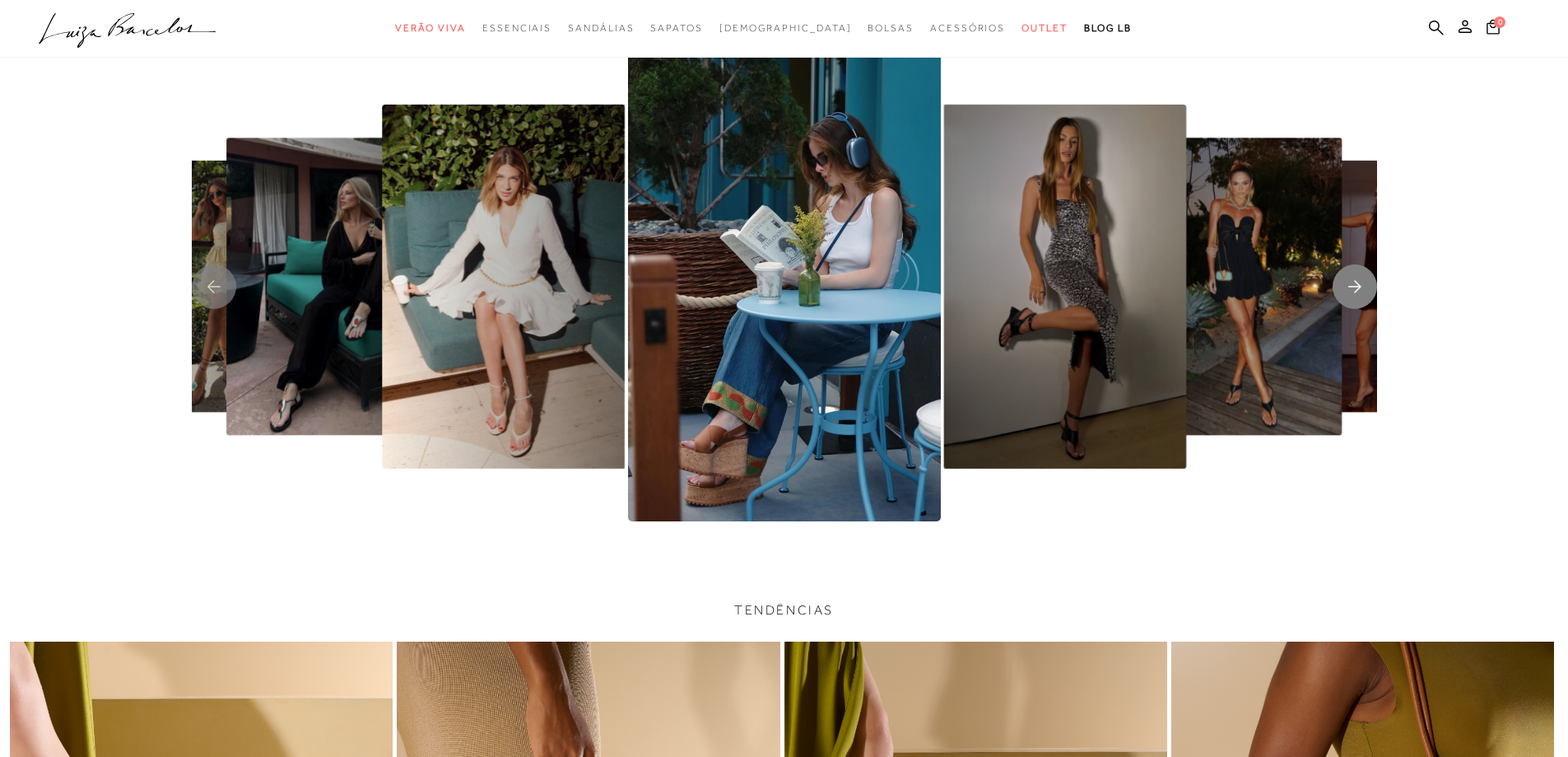
click at [1360, 288] on icon "Next slide" at bounding box center [1355, 286] width 13 height 12
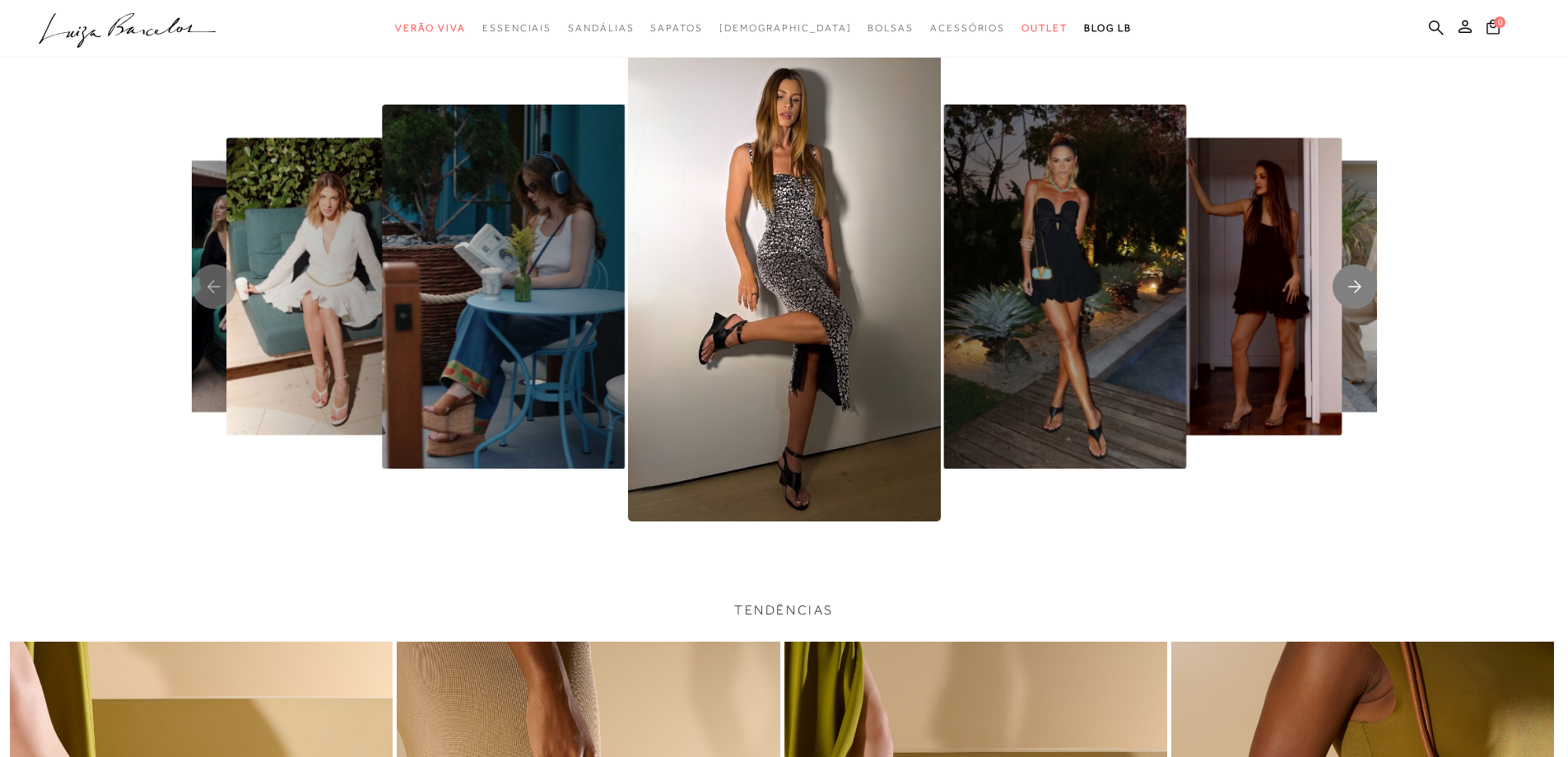
click at [1360, 288] on icon "Next slide" at bounding box center [1355, 286] width 13 height 12
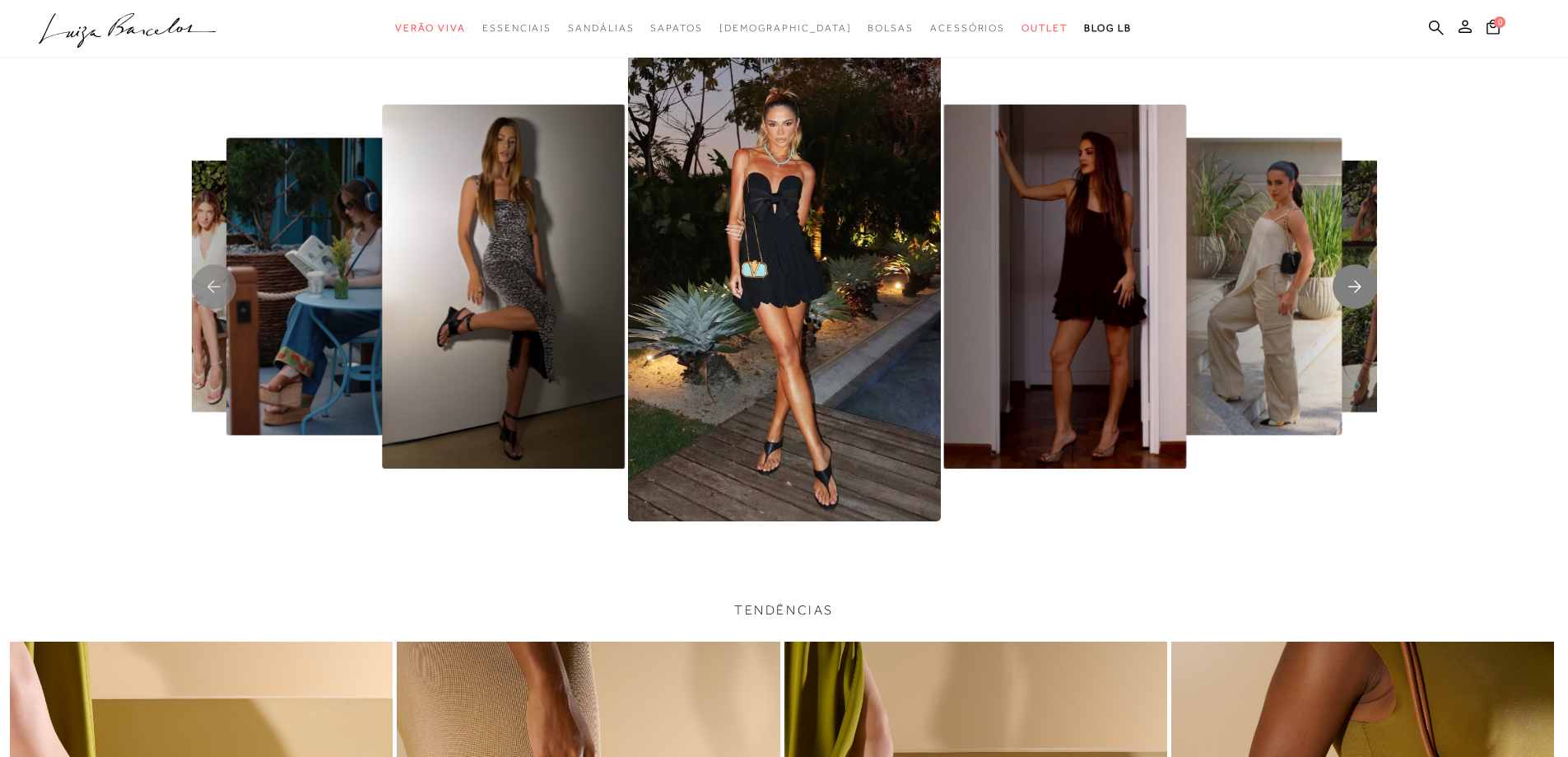
click at [1360, 288] on icon "Next slide" at bounding box center [1355, 286] width 13 height 12
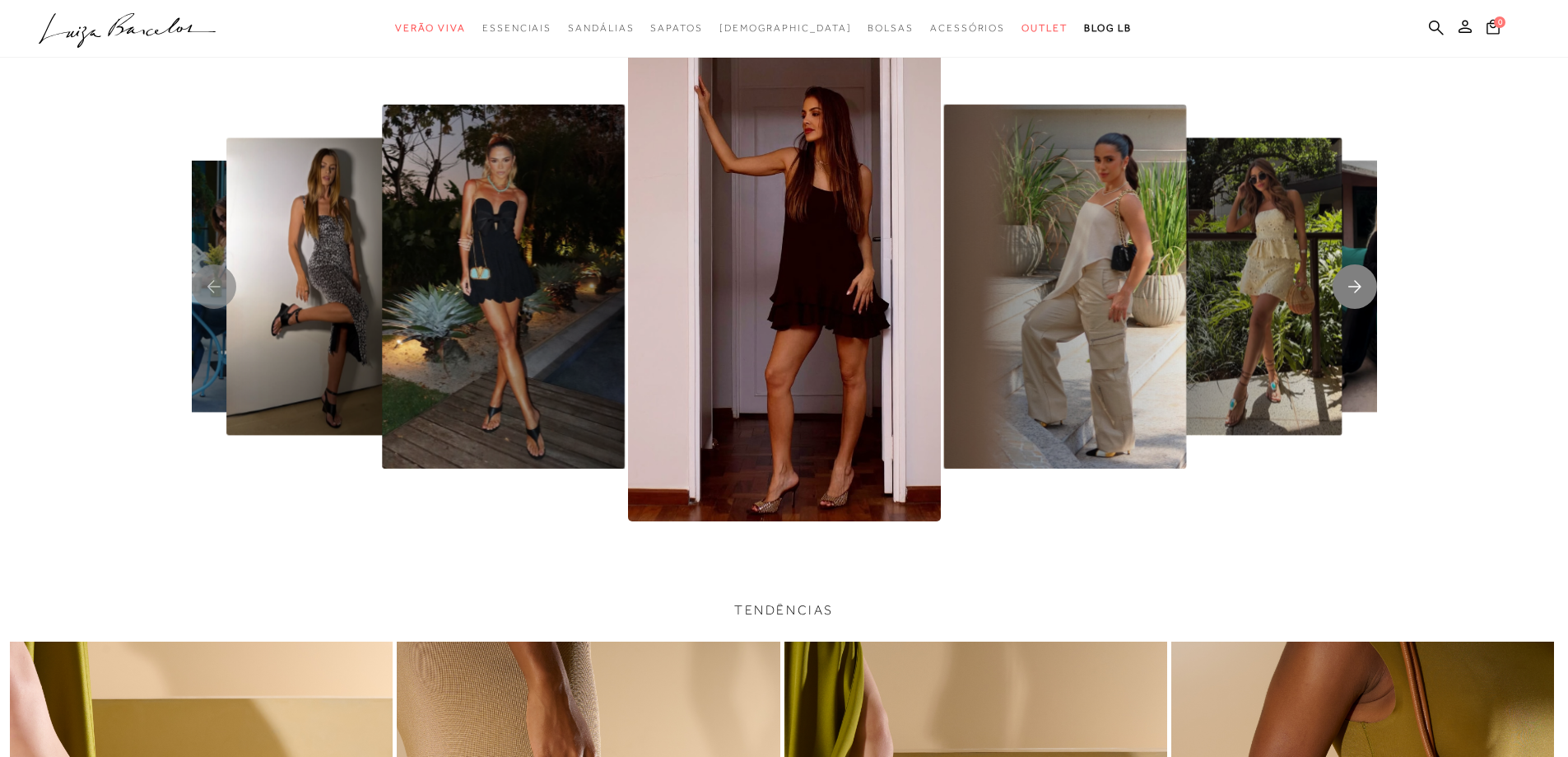
click at [1360, 288] on icon "Next slide" at bounding box center [1355, 286] width 13 height 12
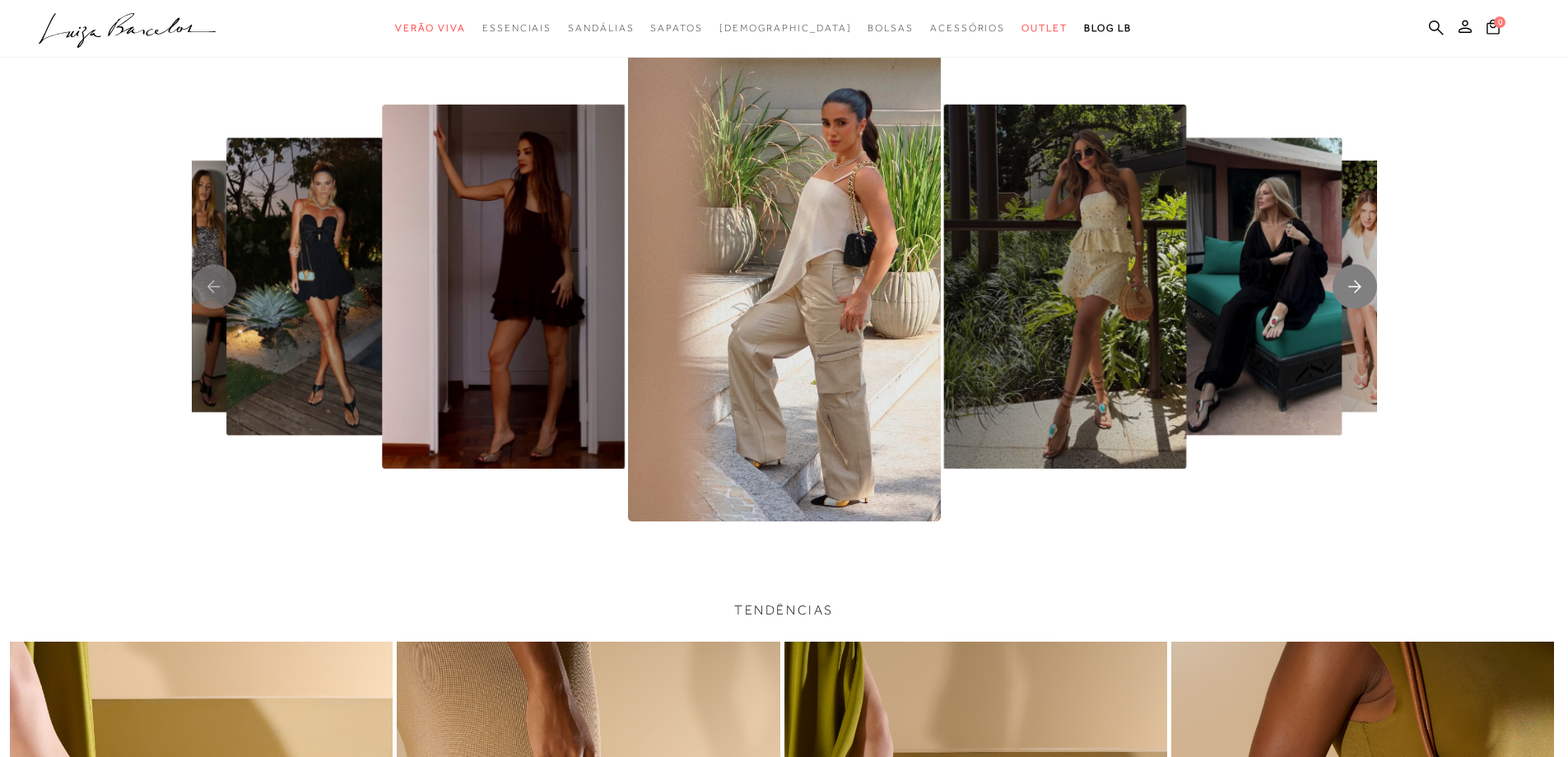
click at [1360, 288] on icon "Next slide" at bounding box center [1355, 286] width 13 height 12
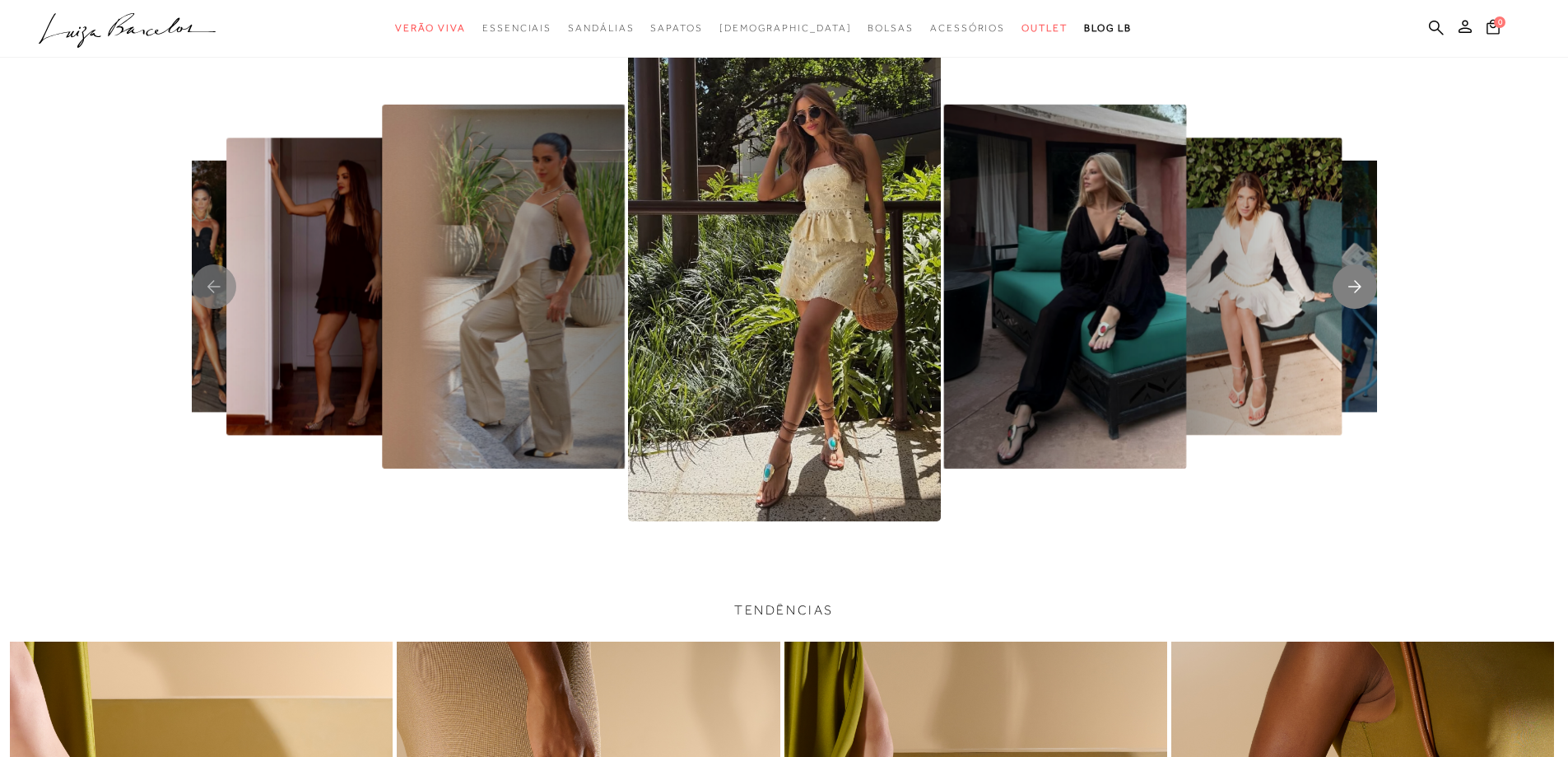
click at [1360, 288] on icon "Next slide" at bounding box center [1355, 286] width 13 height 12
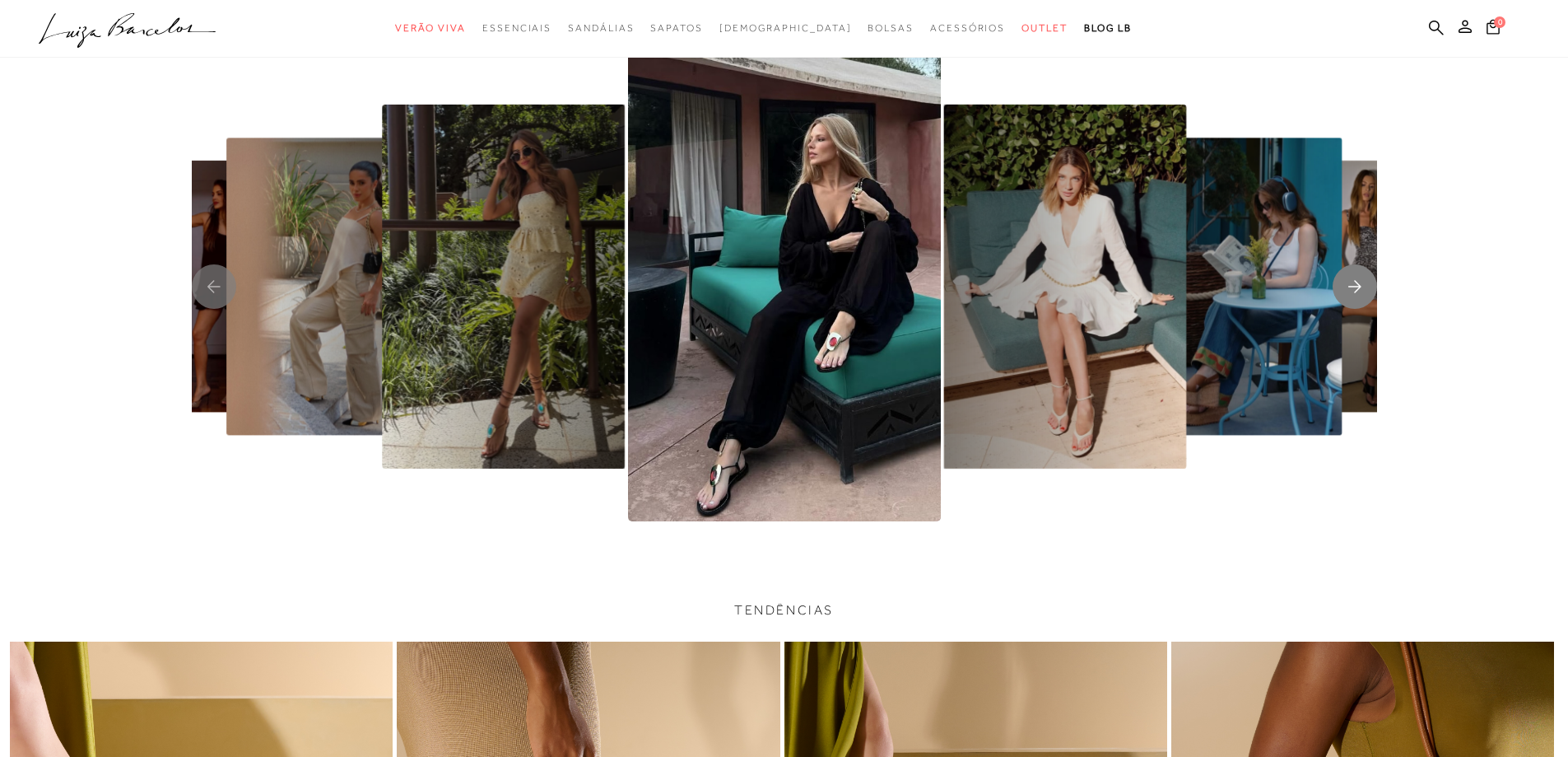
click at [1360, 288] on icon "Next slide" at bounding box center [1355, 286] width 13 height 12
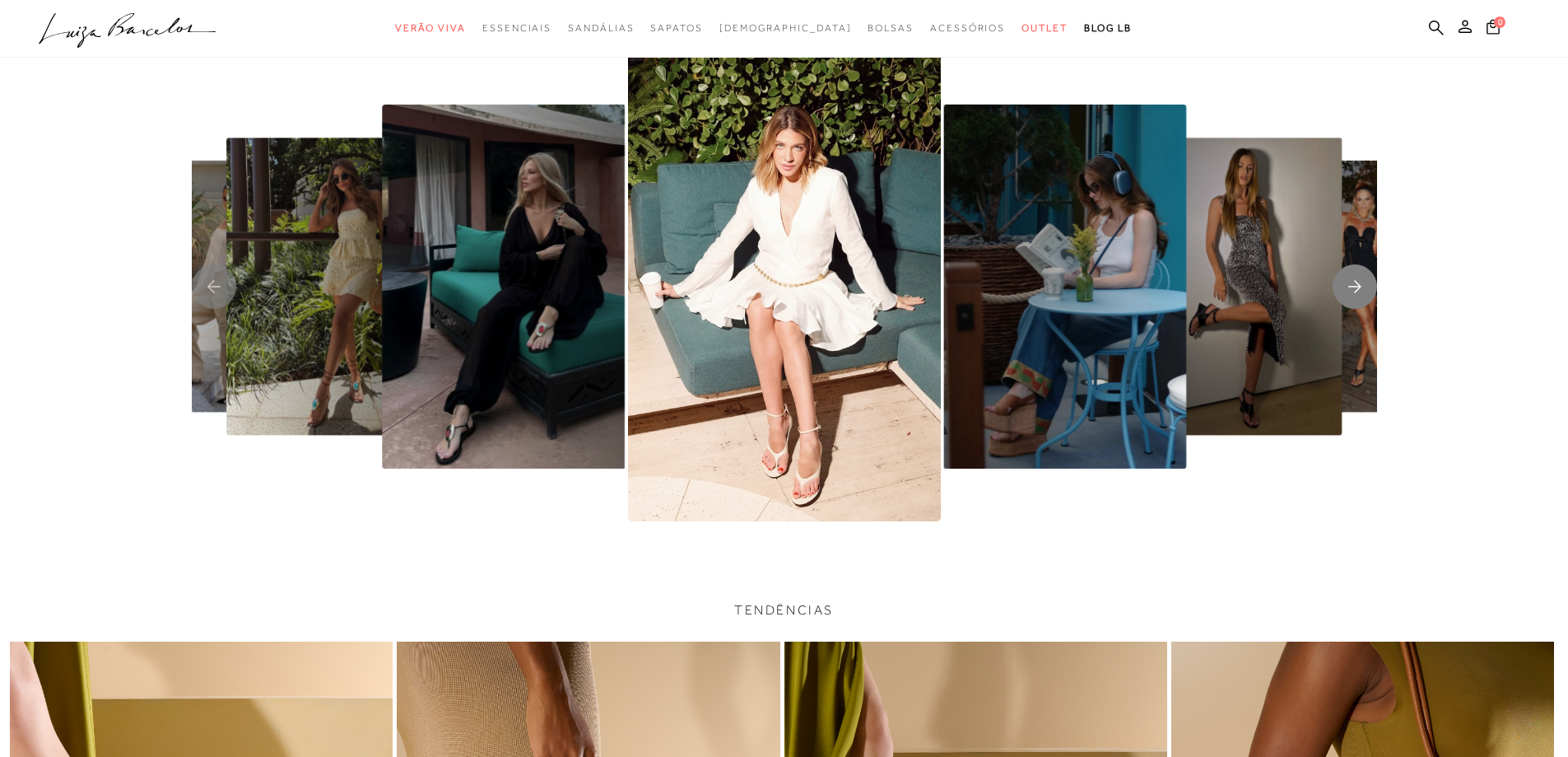
click at [1360, 288] on icon "Next slide" at bounding box center [1355, 286] width 13 height 12
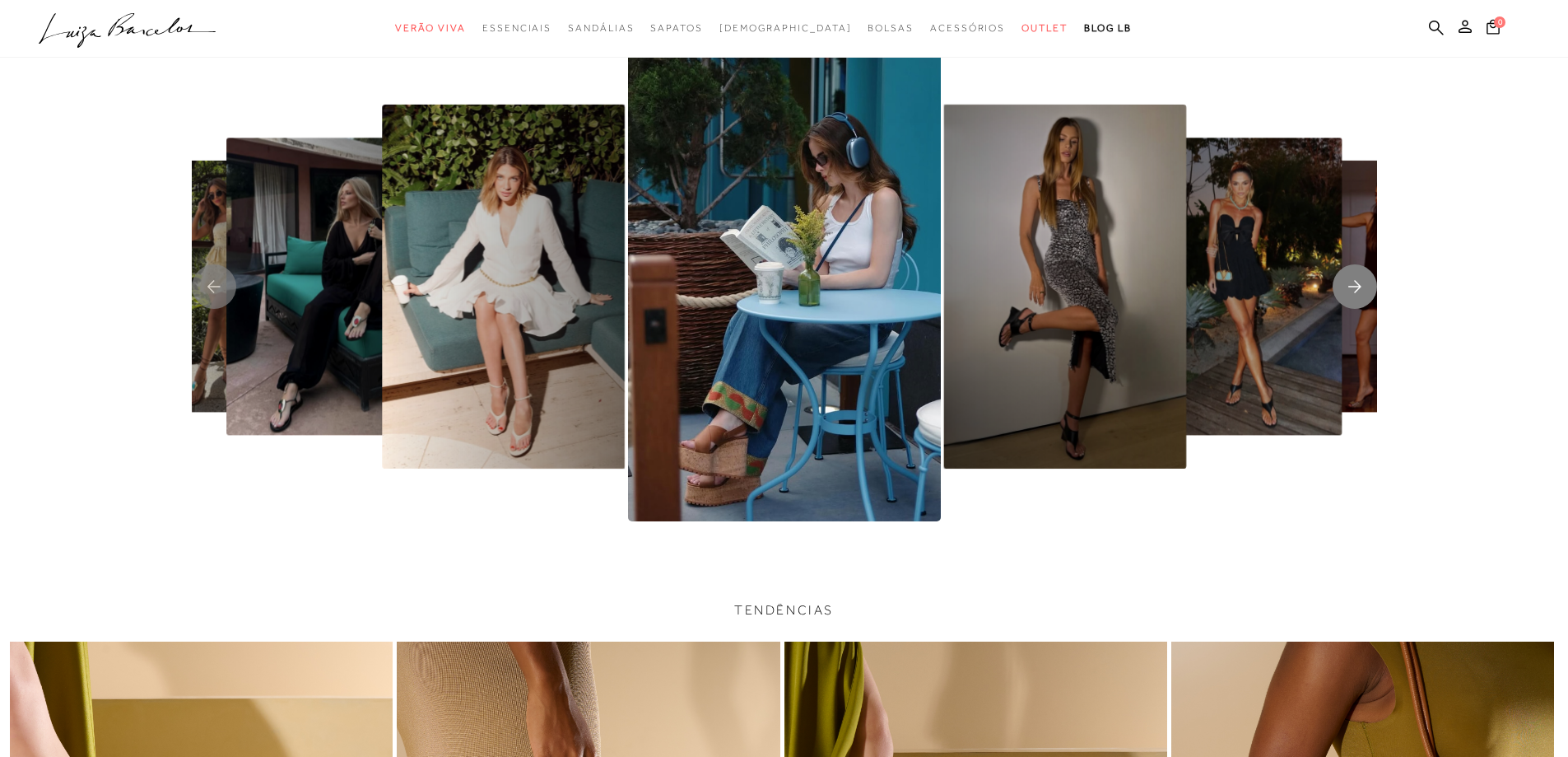
click at [1360, 287] on icon "Next slide" at bounding box center [1355, 286] width 13 height 12
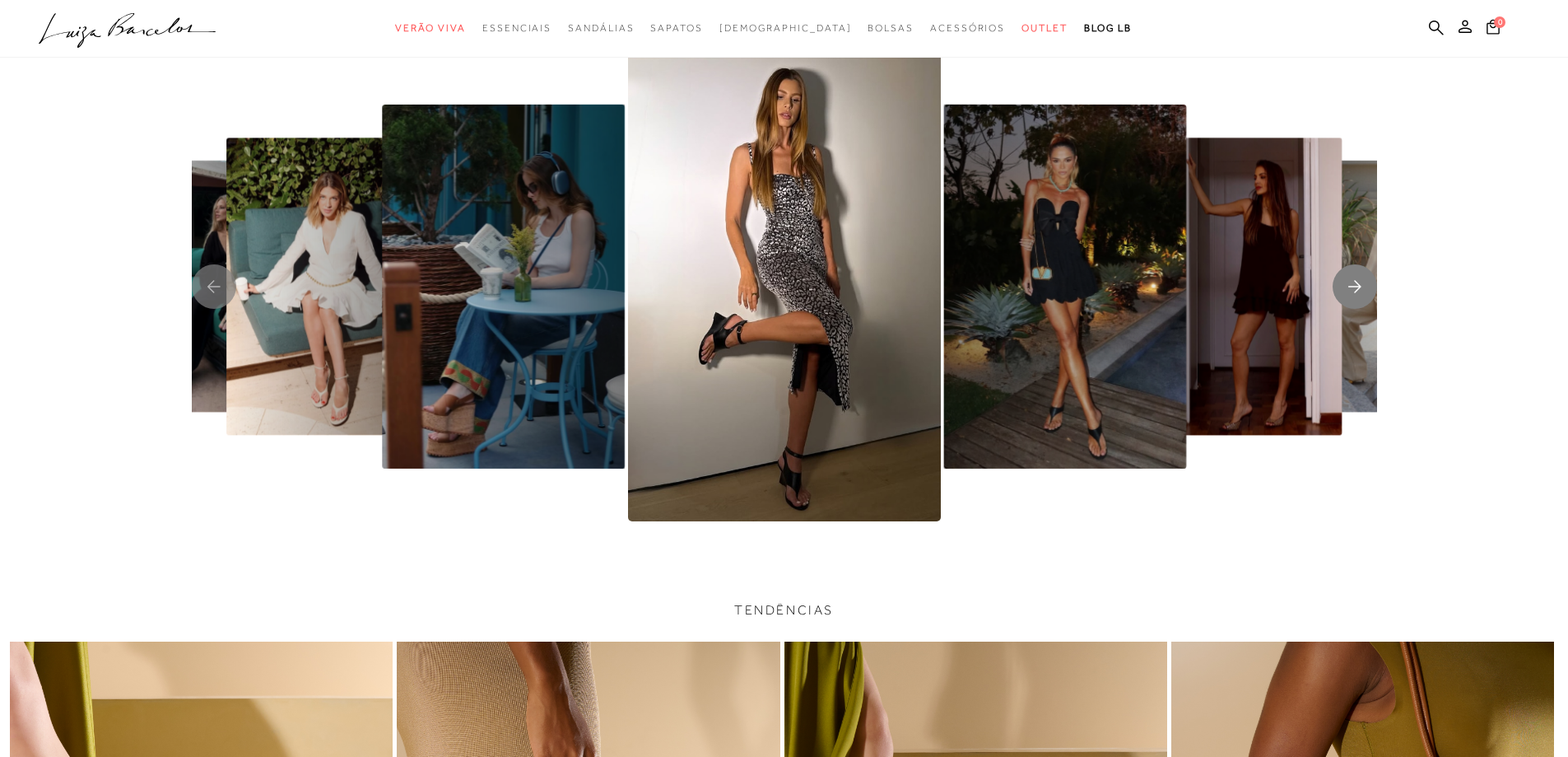
click at [1360, 287] on icon "Next slide" at bounding box center [1355, 286] width 13 height 12
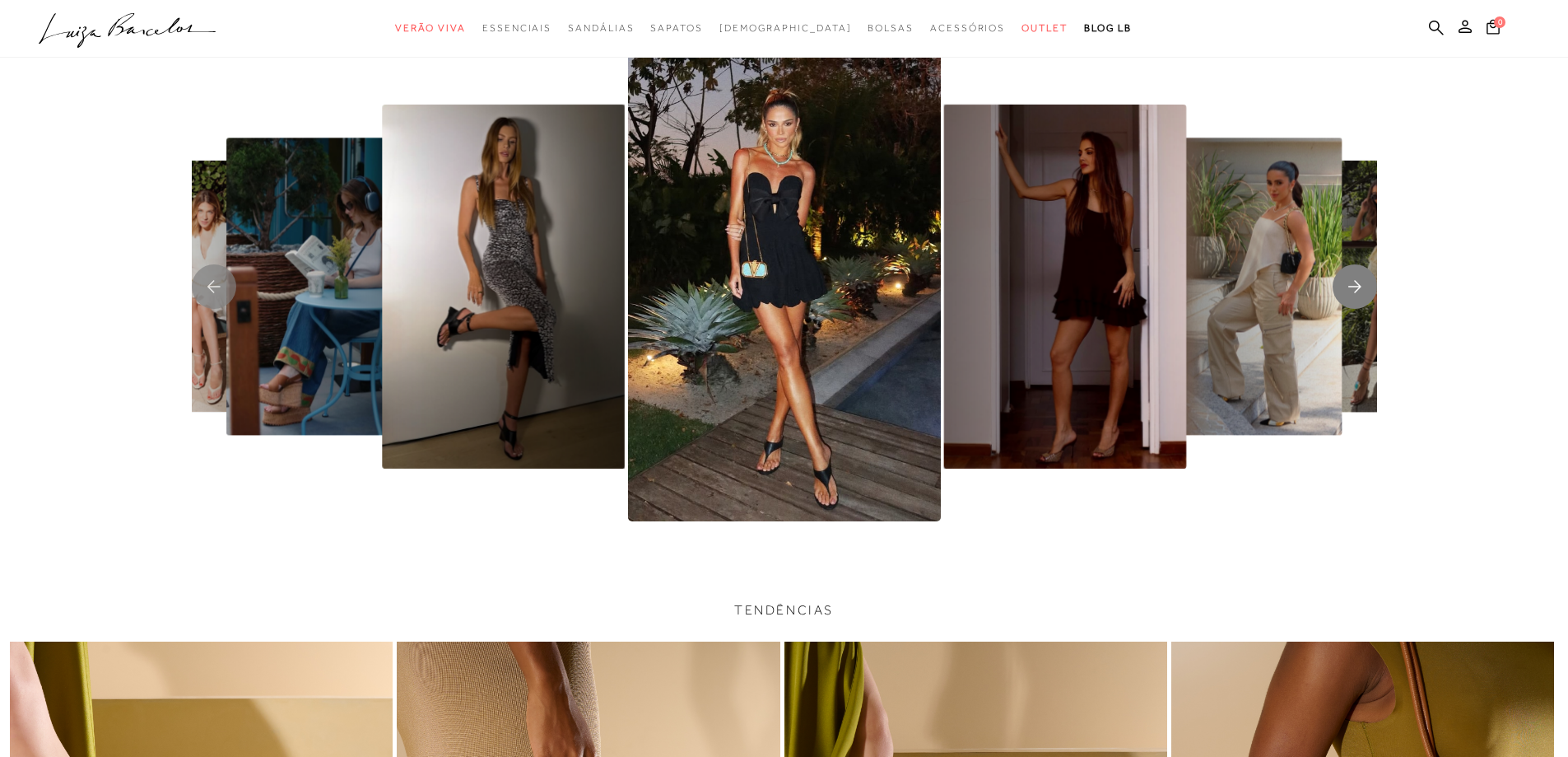
click at [1360, 287] on icon "Next slide" at bounding box center [1355, 286] width 13 height 12
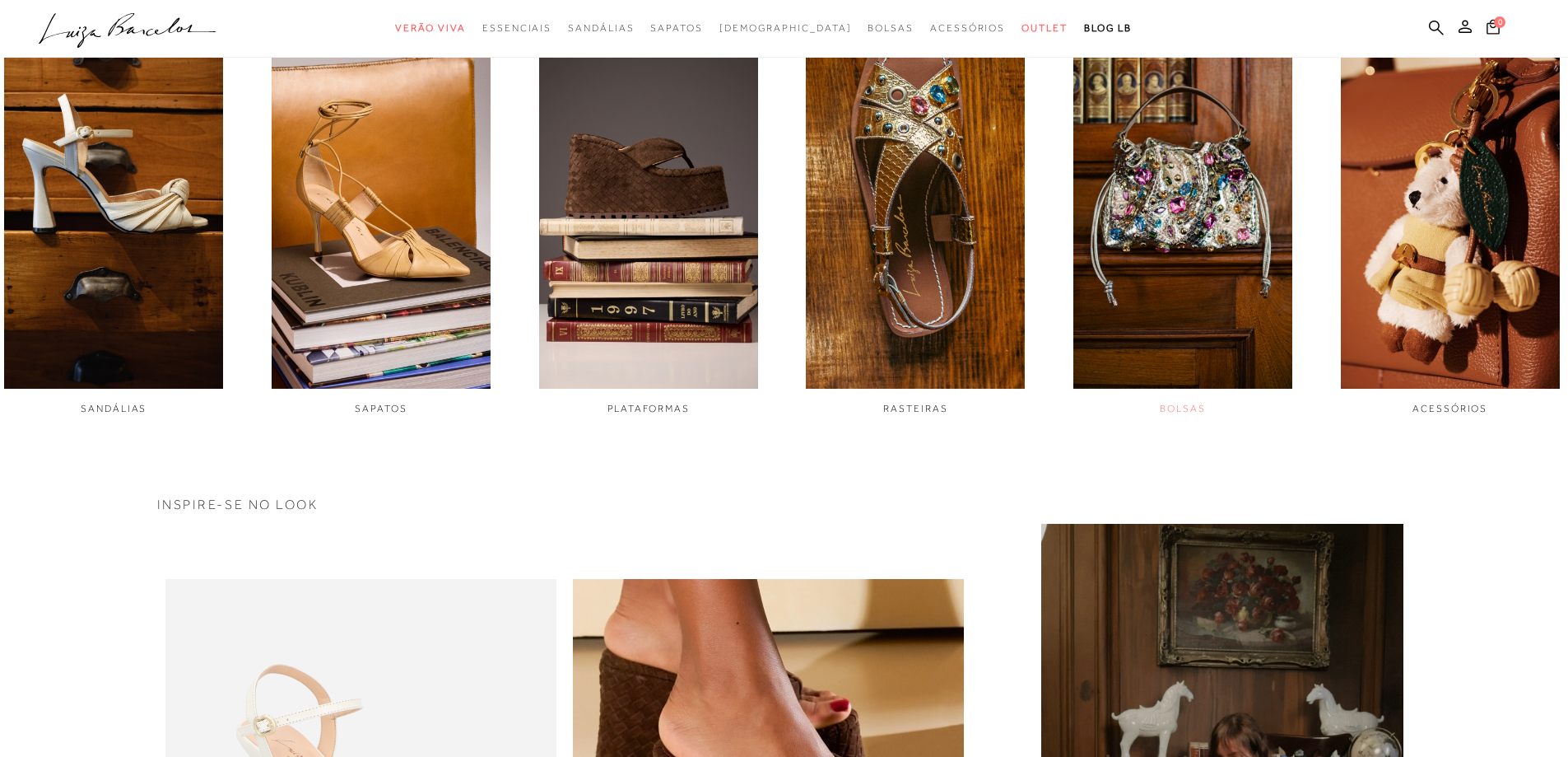
scroll to position [659, 0]
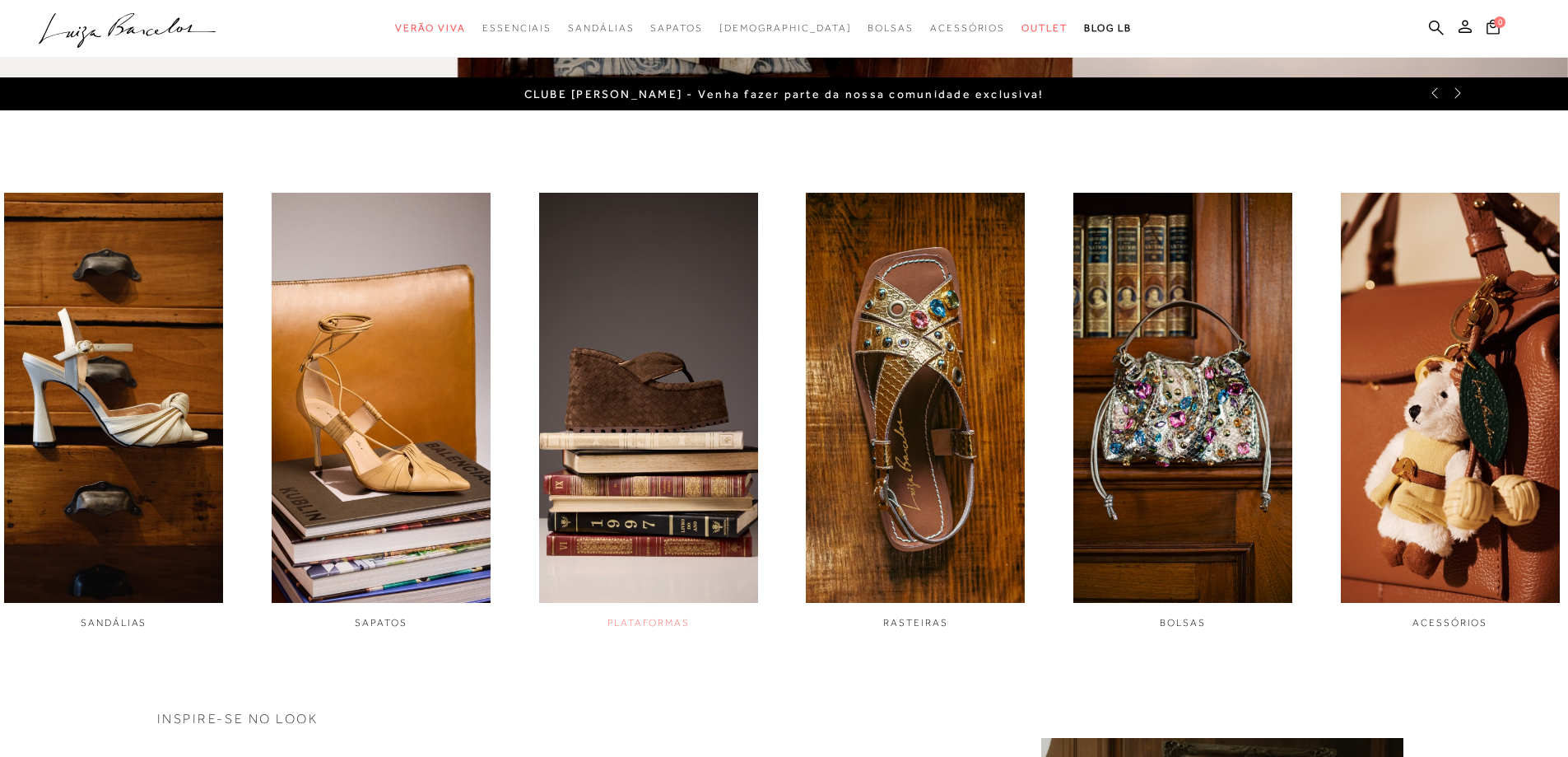
click at [744, 393] on img "3 / 6" at bounding box center [649, 397] width 219 height 410
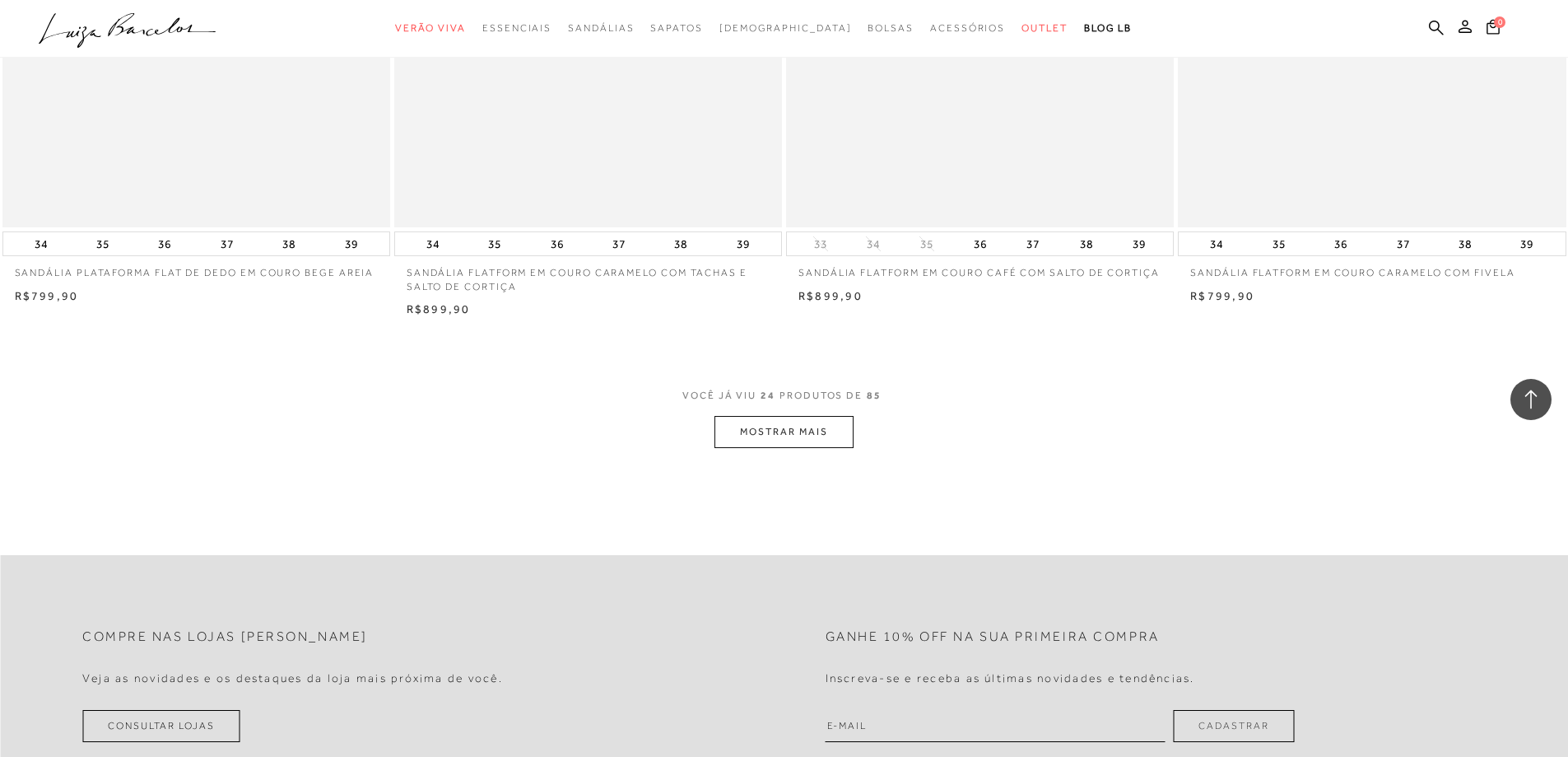
scroll to position [4035, 0]
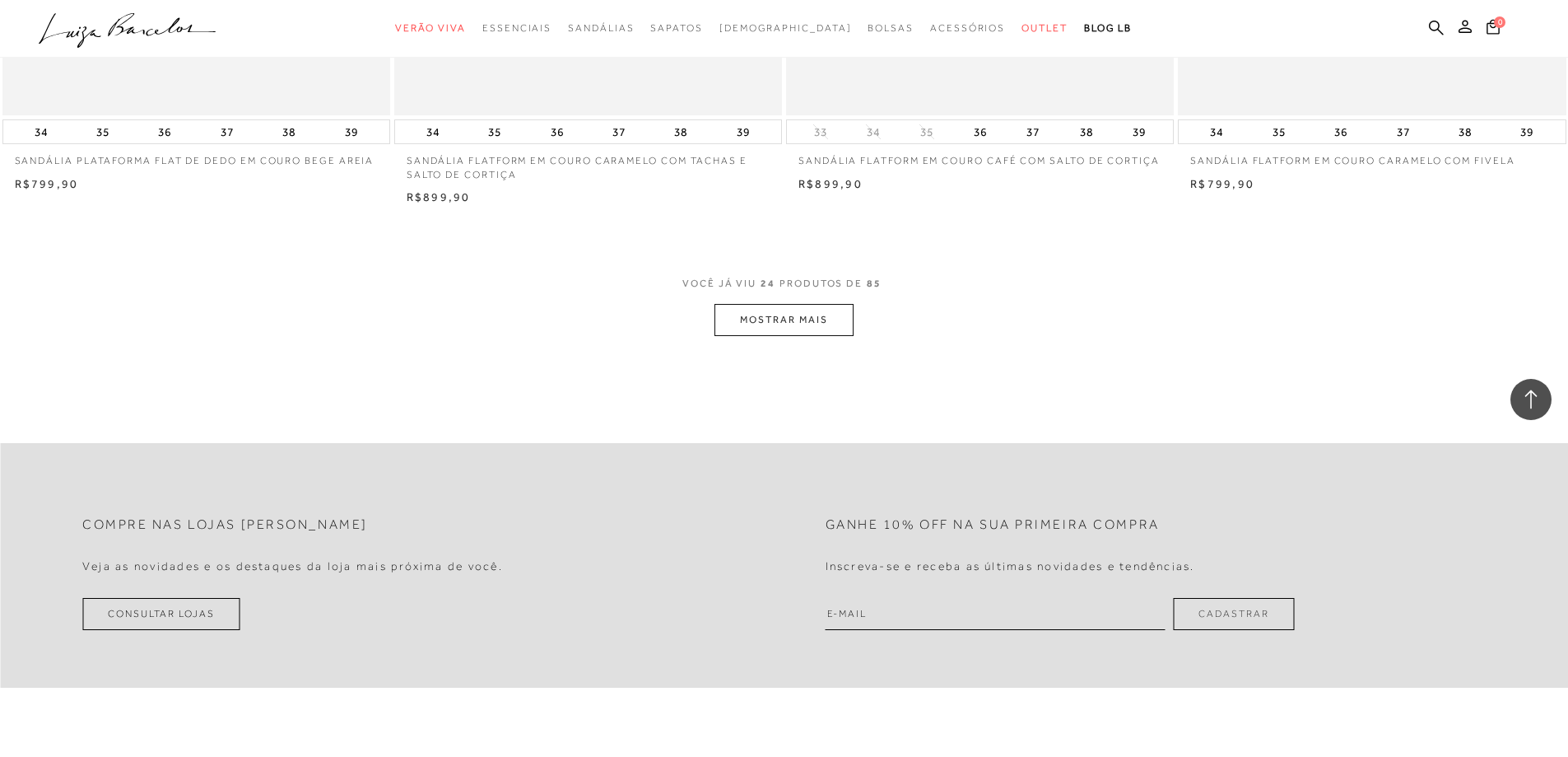
click at [825, 323] on button "MOSTRAR MAIS" at bounding box center [783, 320] width 138 height 32
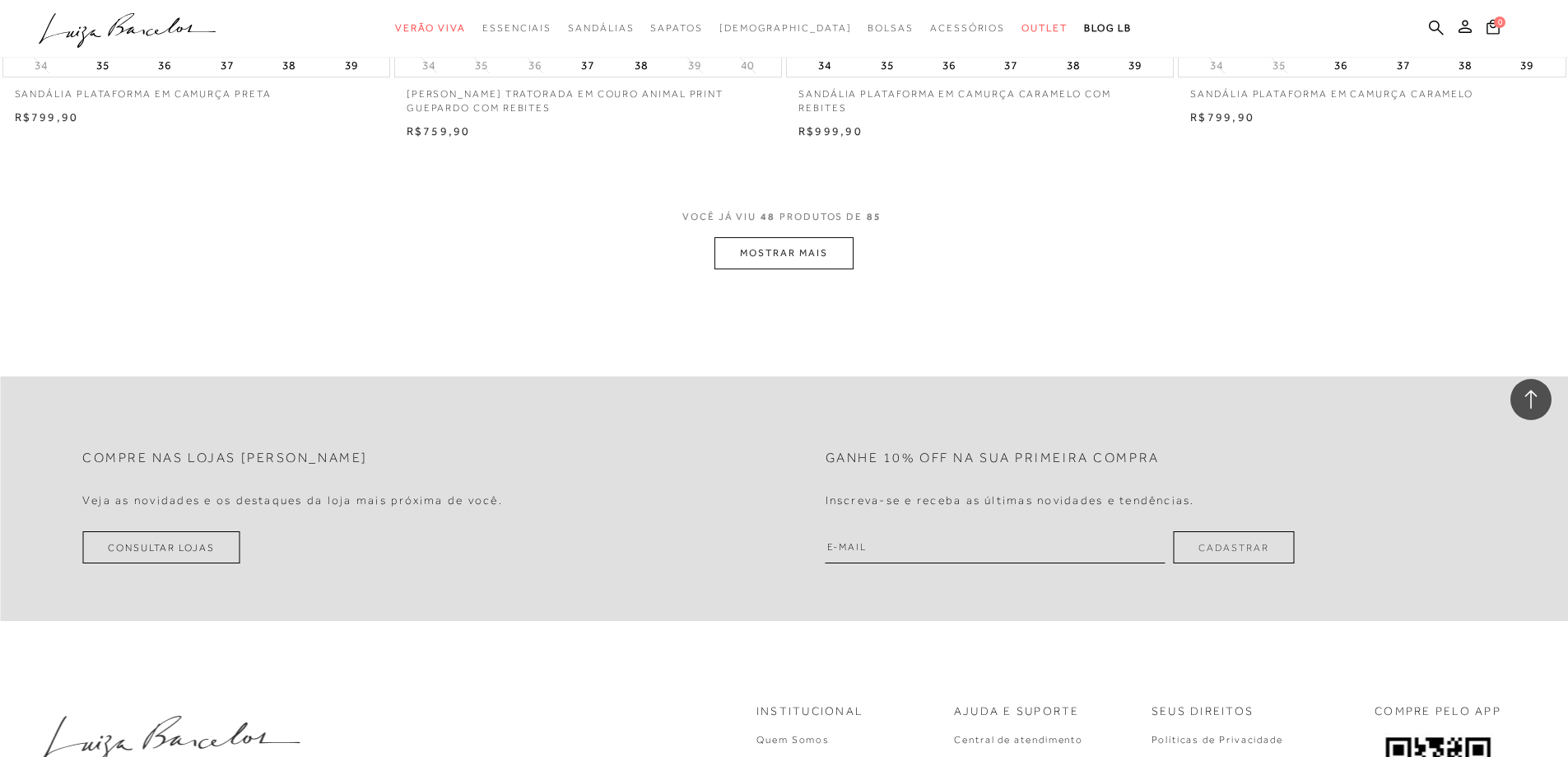
scroll to position [8401, 0]
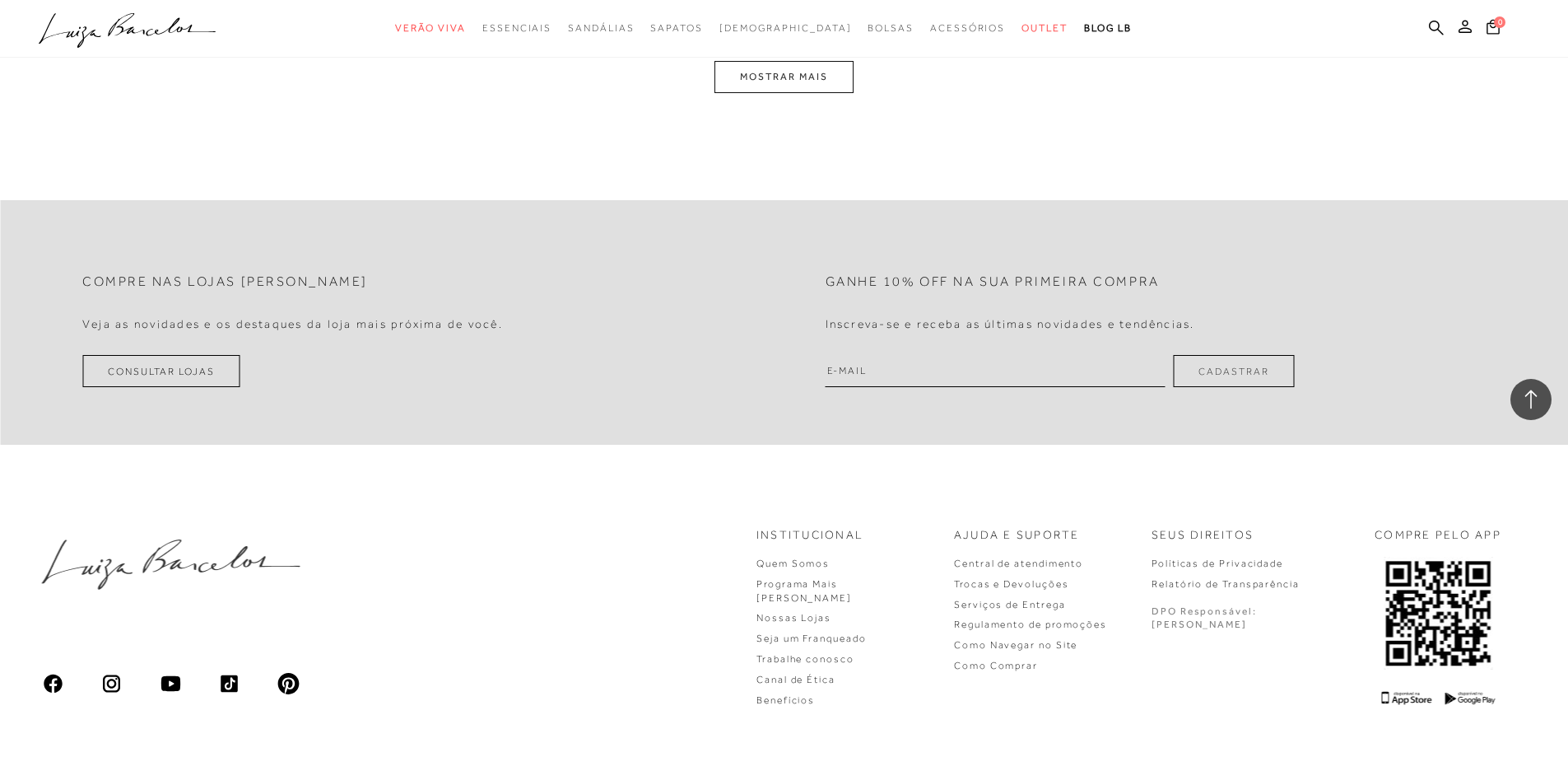
click at [804, 85] on button "MOSTRAR MAIS" at bounding box center [783, 77] width 138 height 32
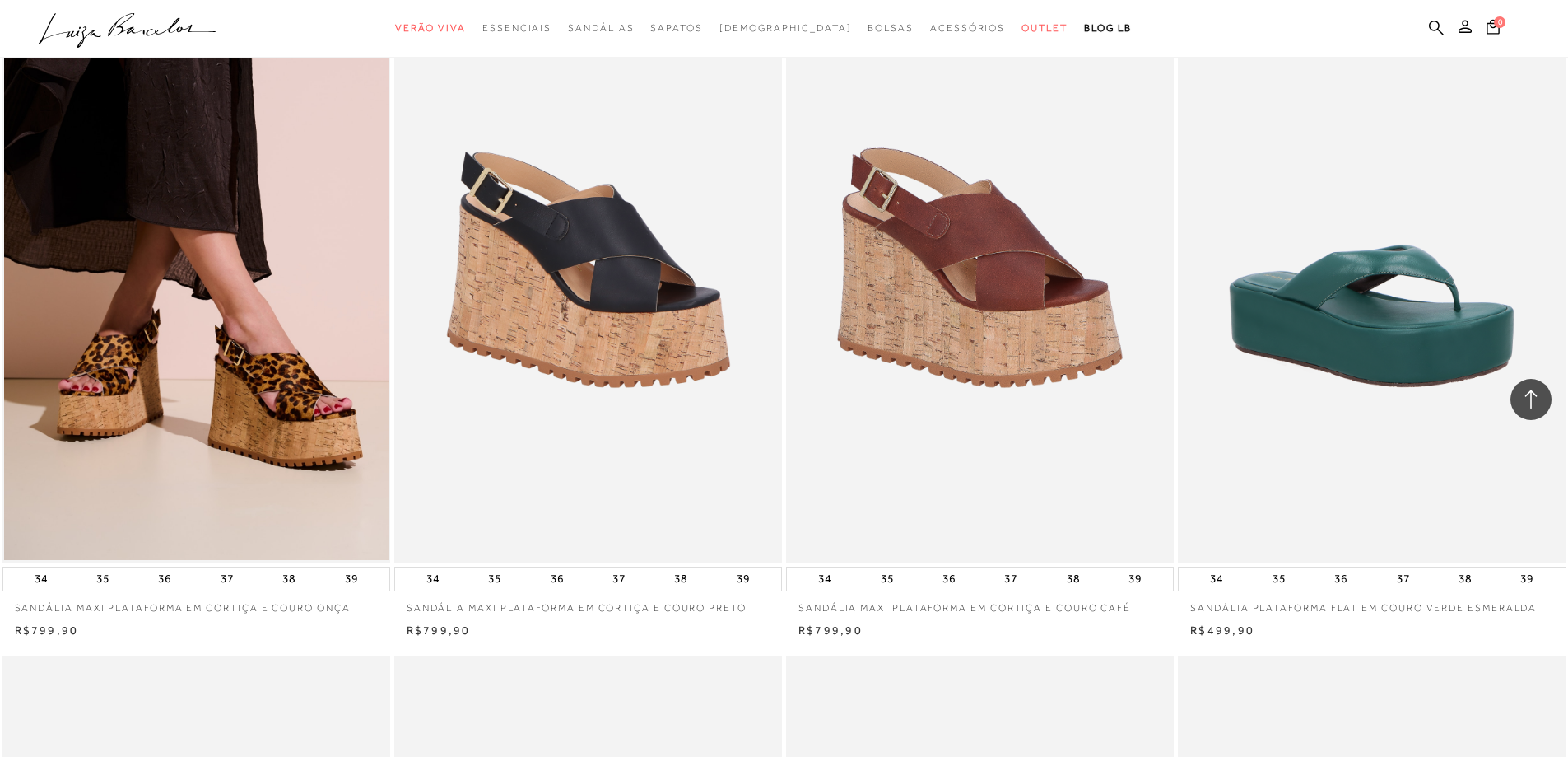
scroll to position [12582, 0]
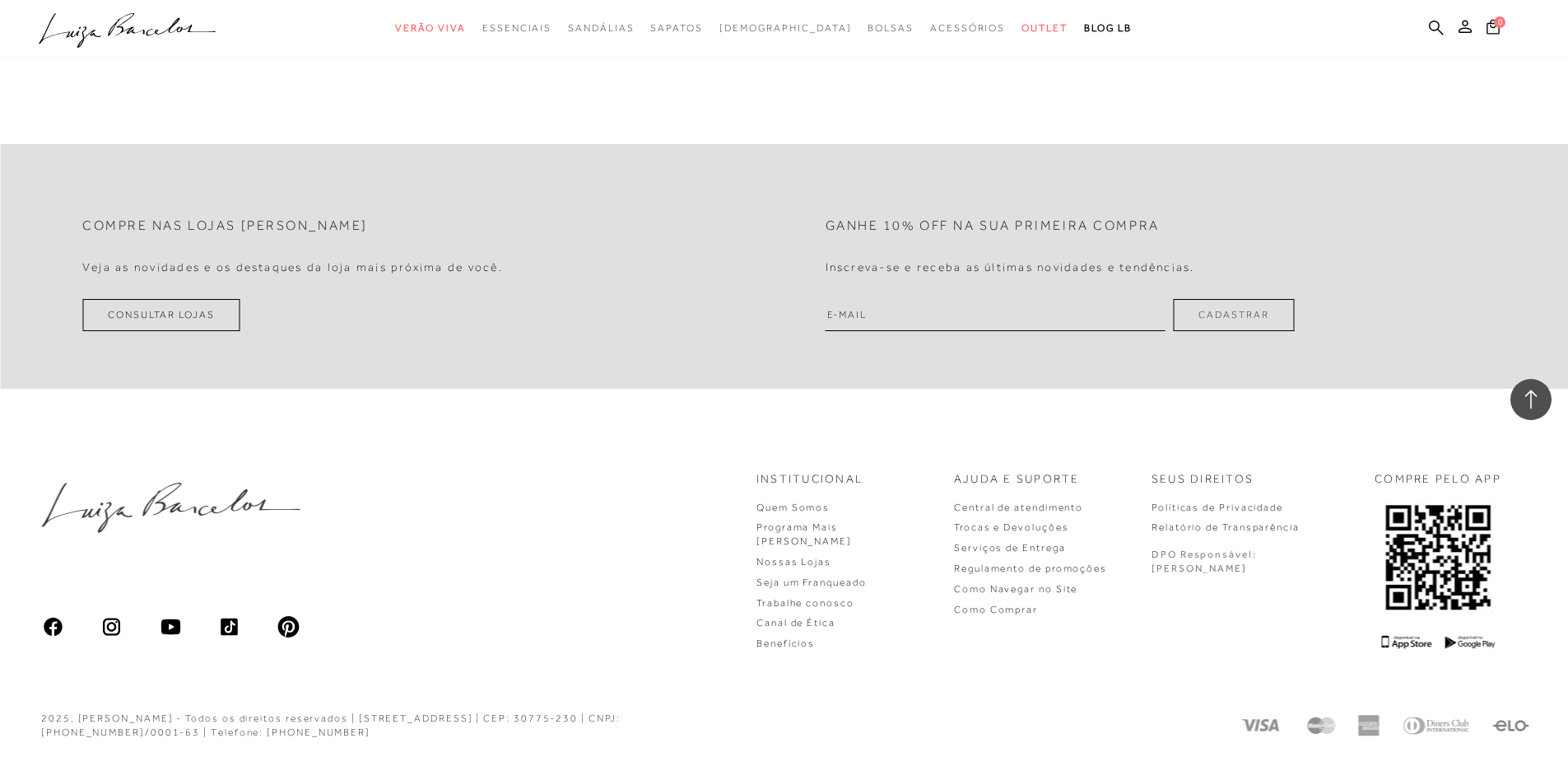
click at [1029, 305] on input "email" at bounding box center [995, 315] width 340 height 32
type input "[EMAIL_ADDRESS][DOMAIN_NAME]"
click at [1252, 323] on button "Cadastrar" at bounding box center [1233, 315] width 121 height 32
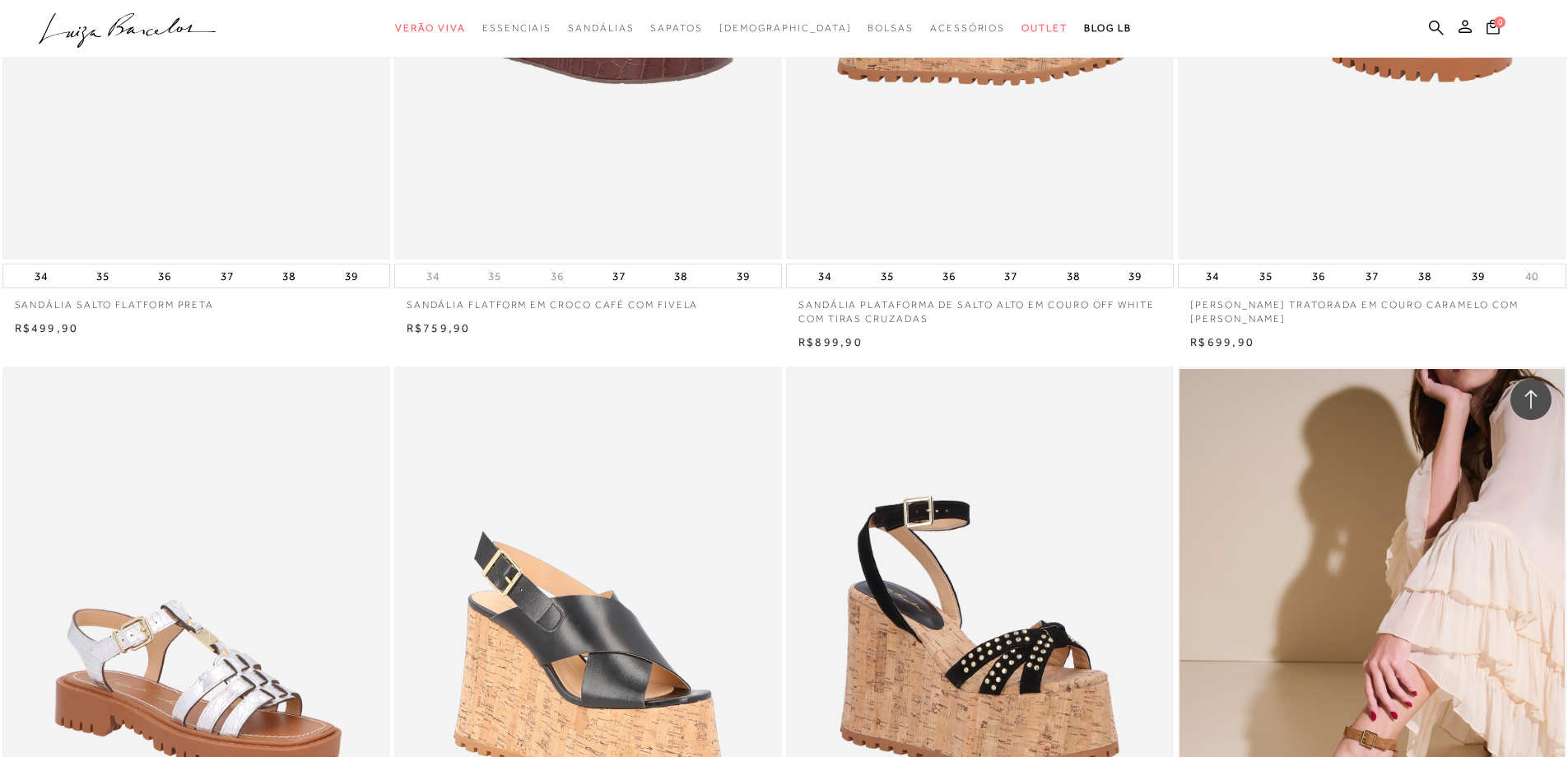
scroll to position [11264, 0]
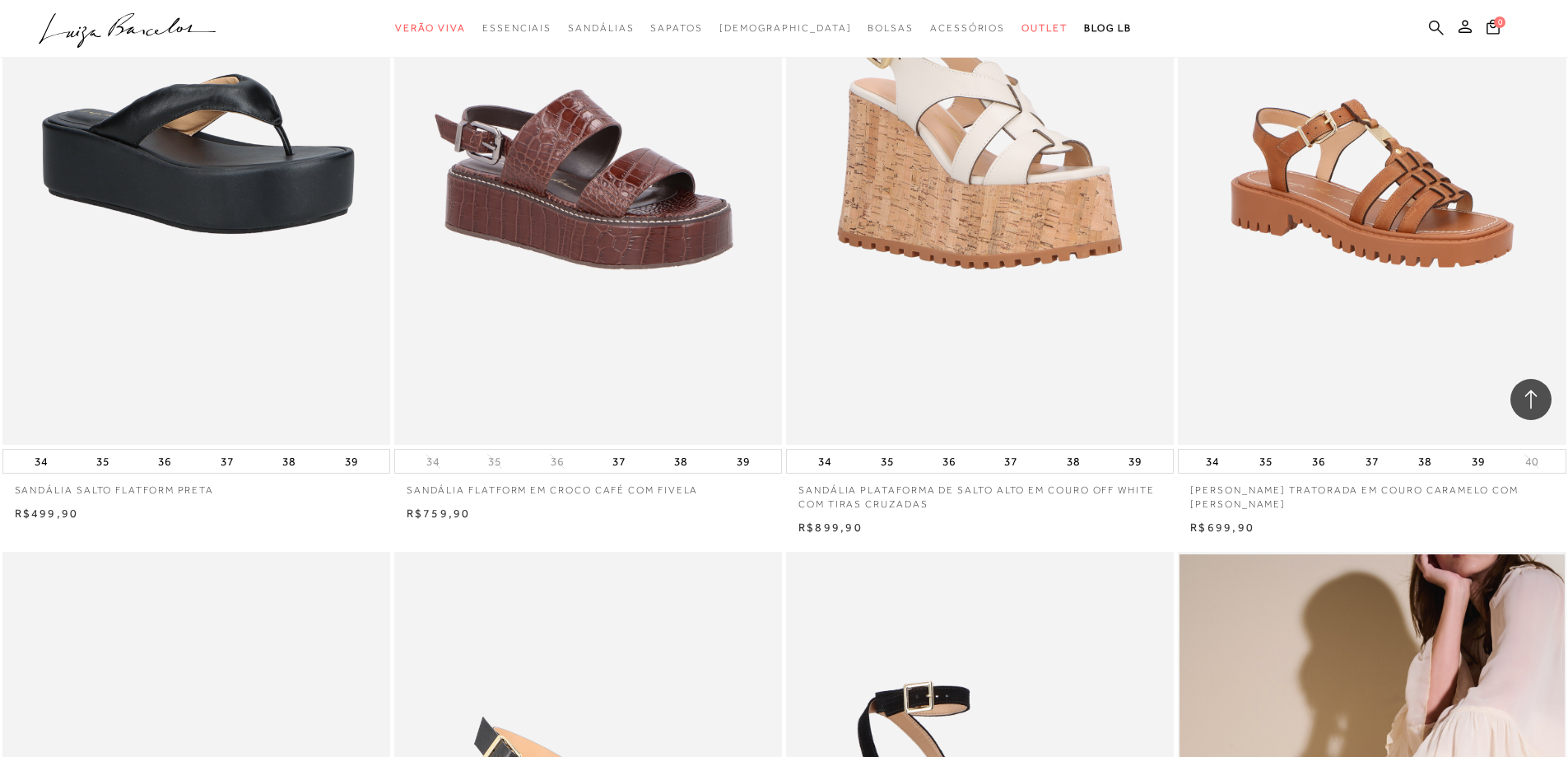
click at [1438, 22] on icon at bounding box center [1436, 27] width 15 height 15
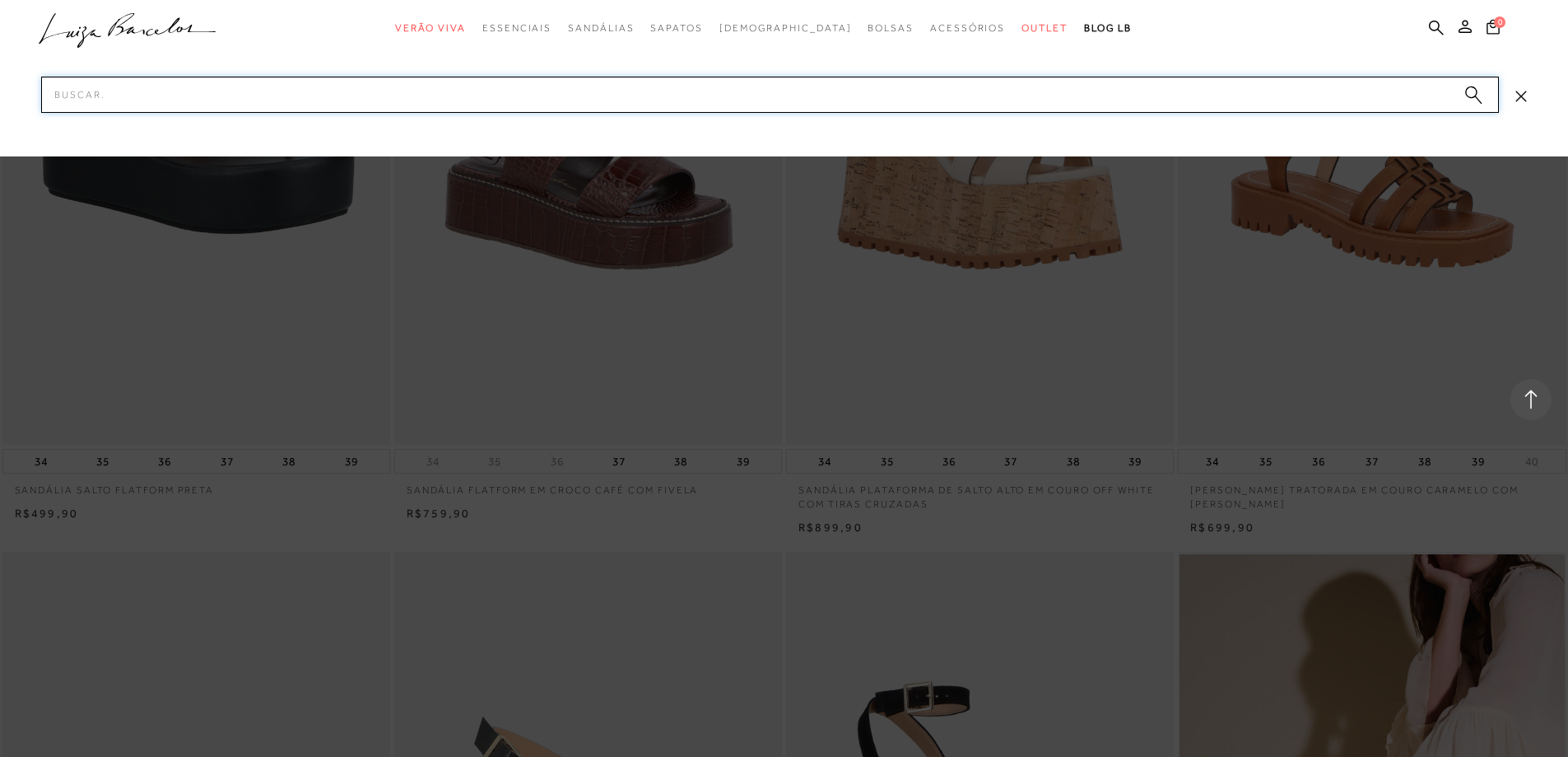
click at [1044, 95] on input "Pesquisar" at bounding box center [770, 95] width 1458 height 36
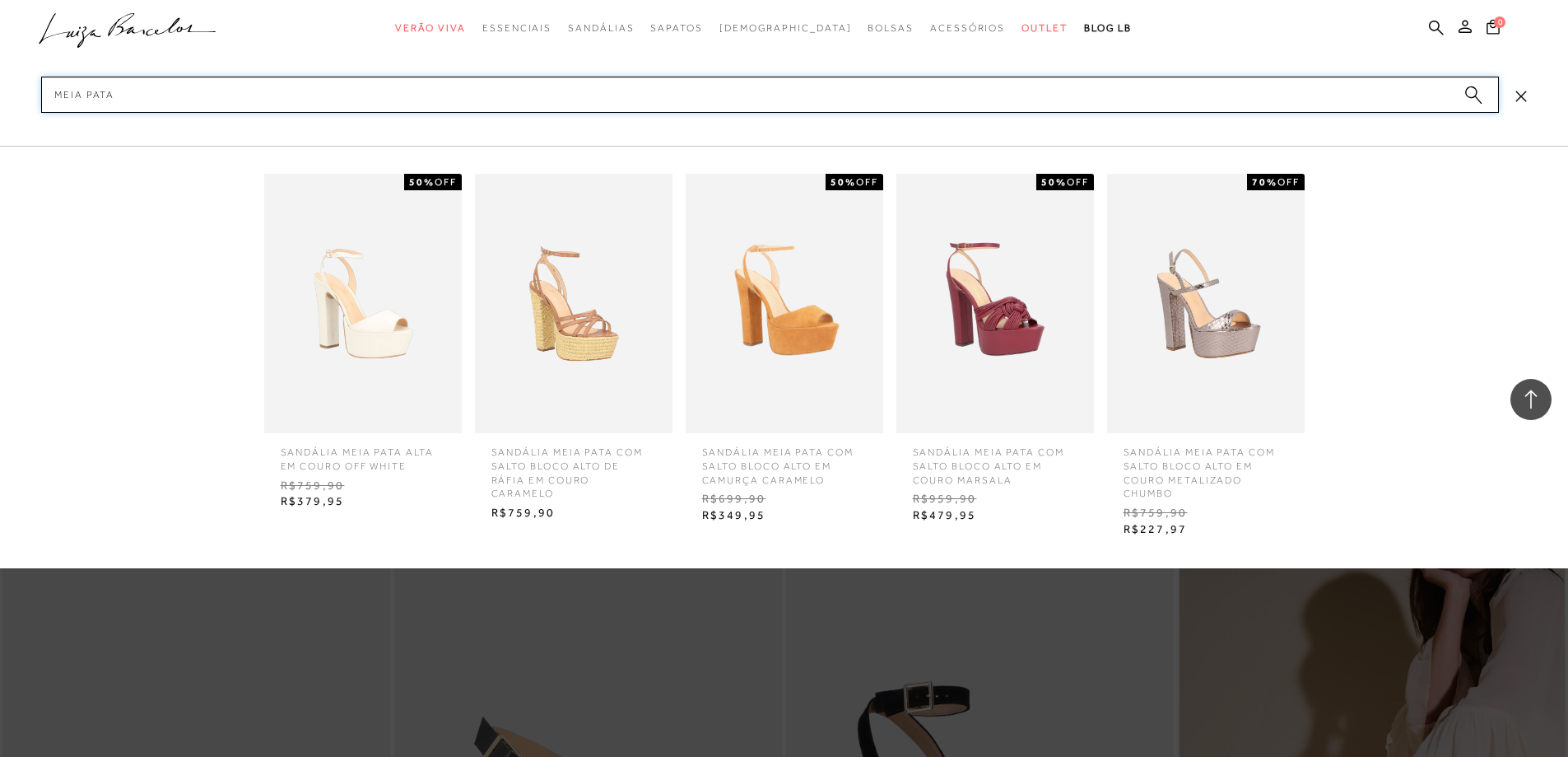
type input "MEIA PATA"
click at [1532, 393] on icon at bounding box center [1532, 399] width 12 height 19
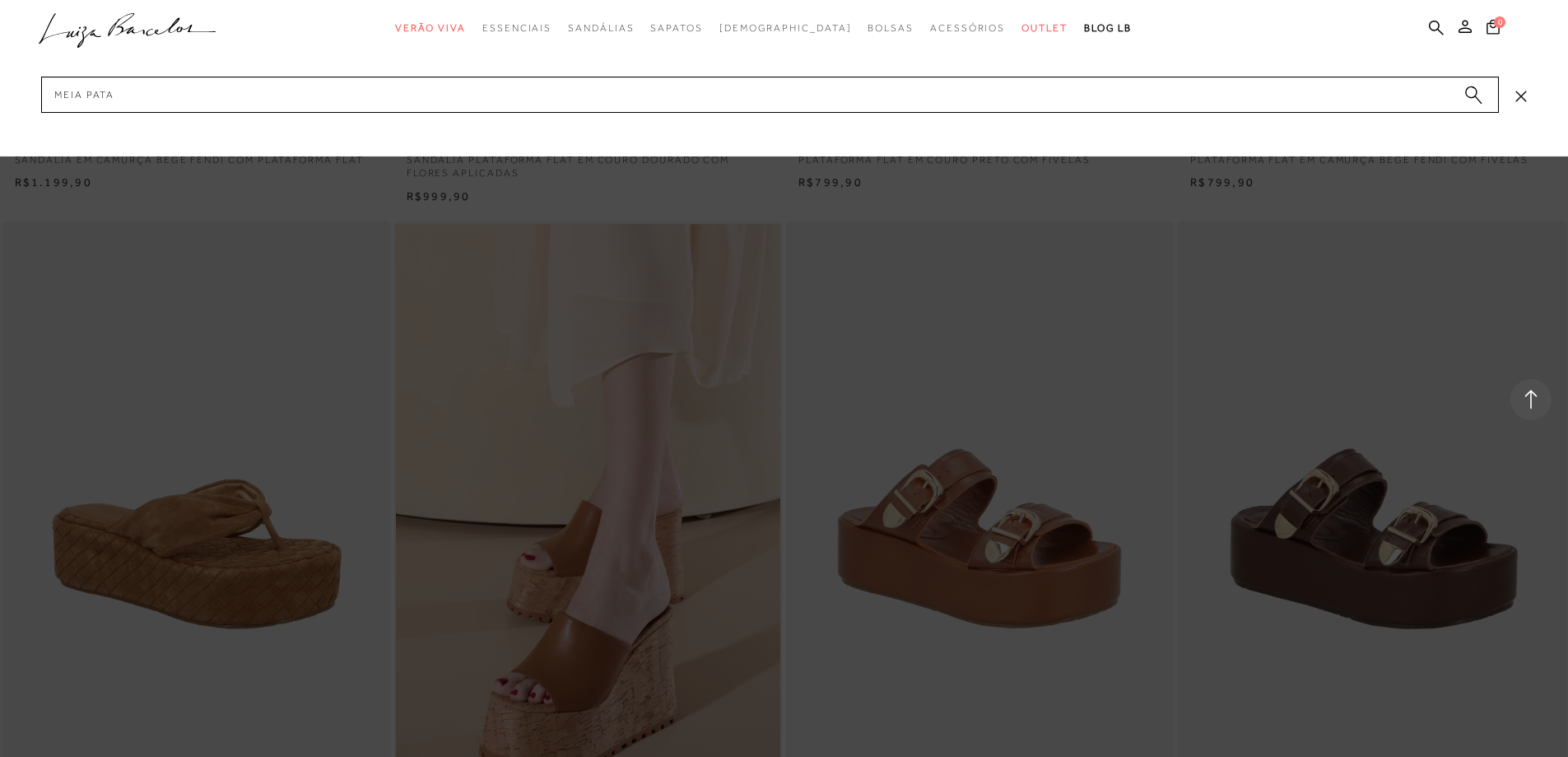
scroll to position [2142, 0]
